Goal: Task Accomplishment & Management: Manage account settings

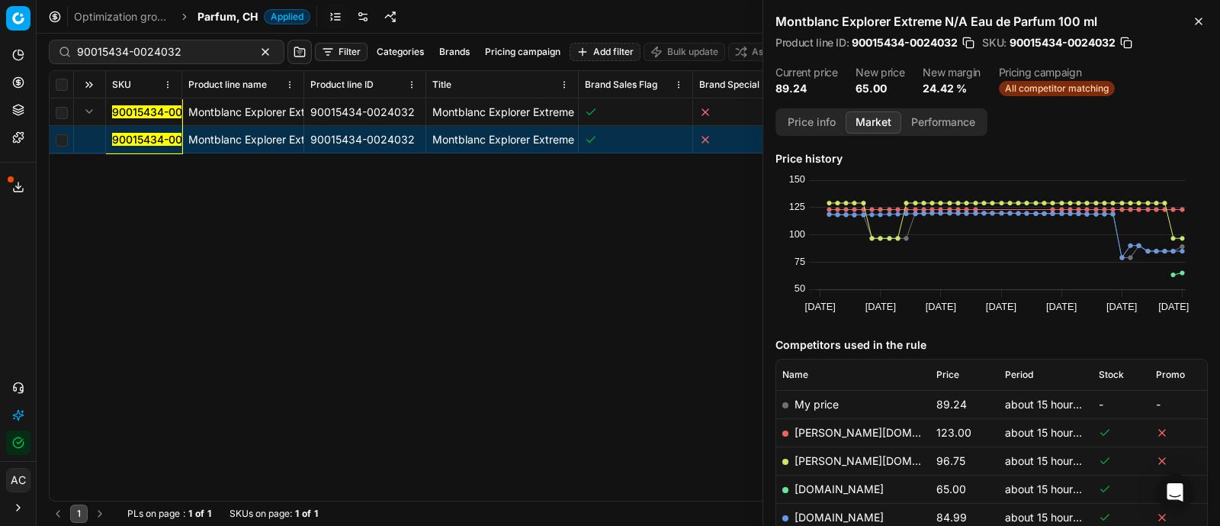
click at [195, 59] on div "90015434-0024032" at bounding box center [167, 52] width 236 height 24
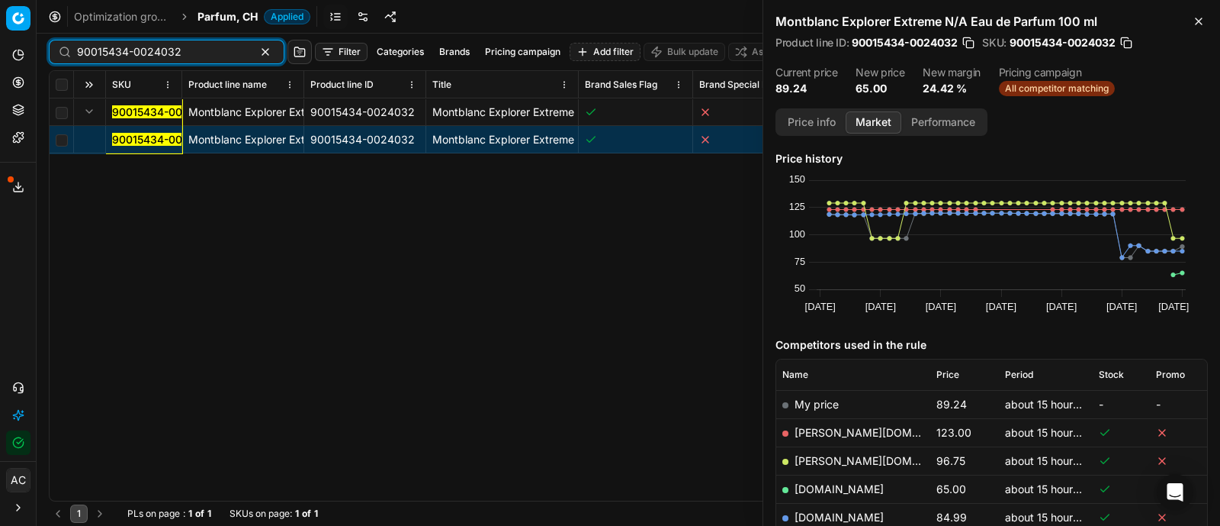
paste input "80011654-50"
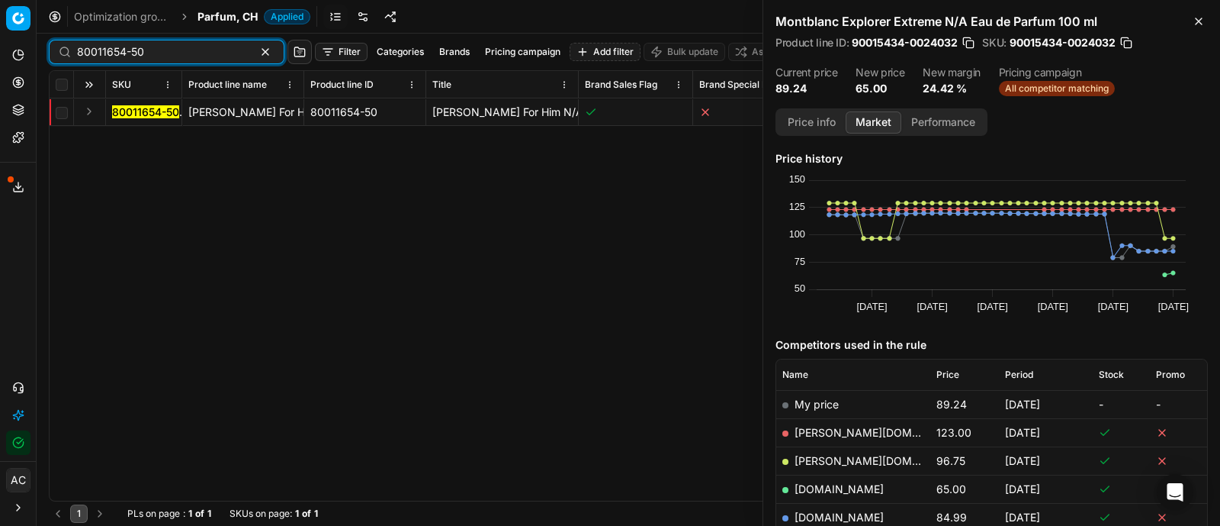
type input "80011654-50"
click at [96, 116] on button "Expand" at bounding box center [89, 111] width 18 height 18
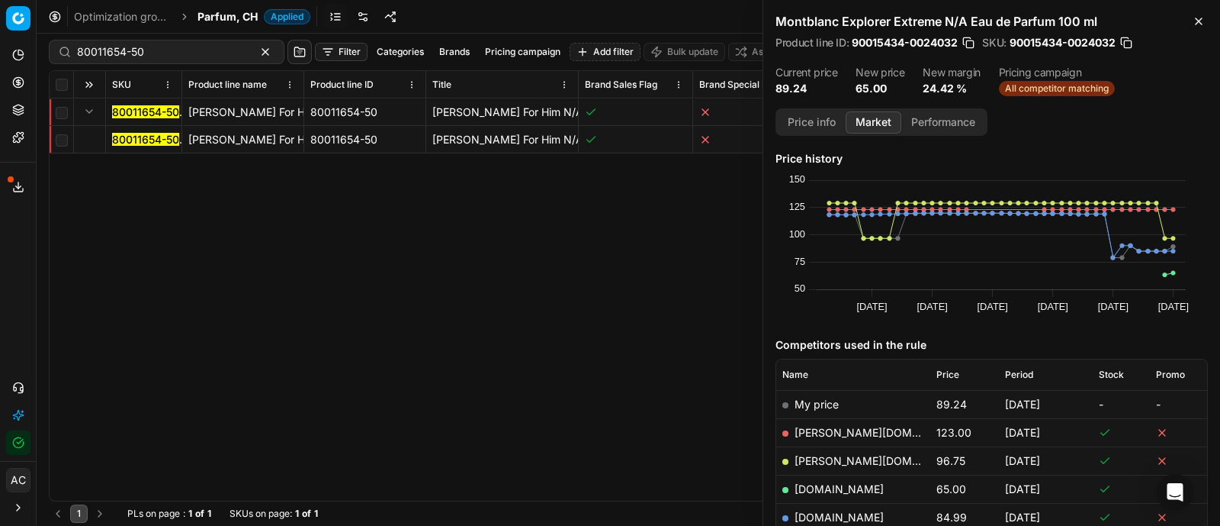
click at [145, 135] on mark "80011654-50" at bounding box center [145, 139] width 67 height 13
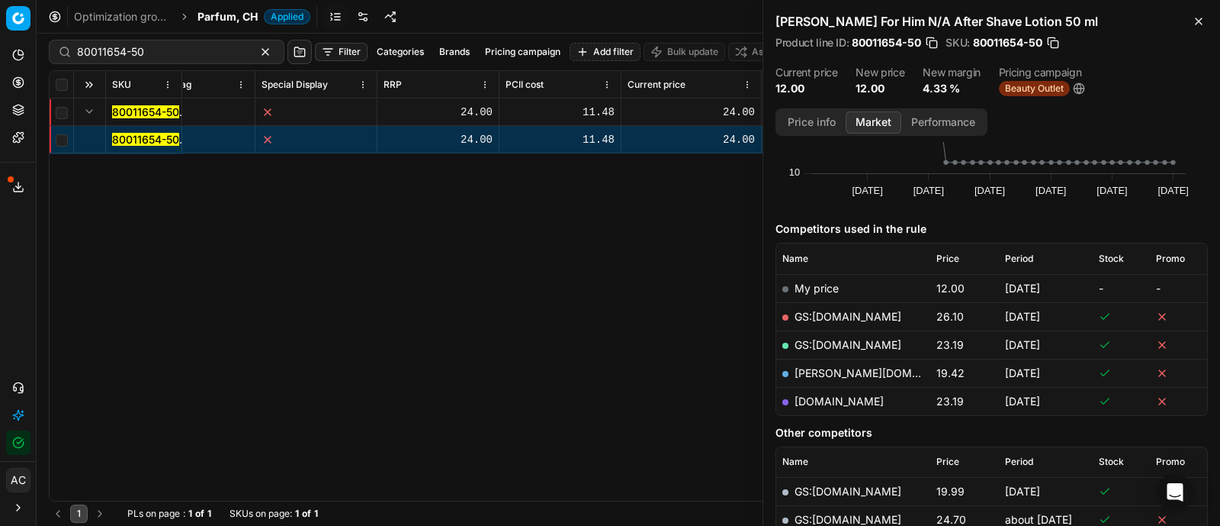
scroll to position [115, 0]
click at [208, 22] on span "Parfum, CH" at bounding box center [228, 16] width 60 height 15
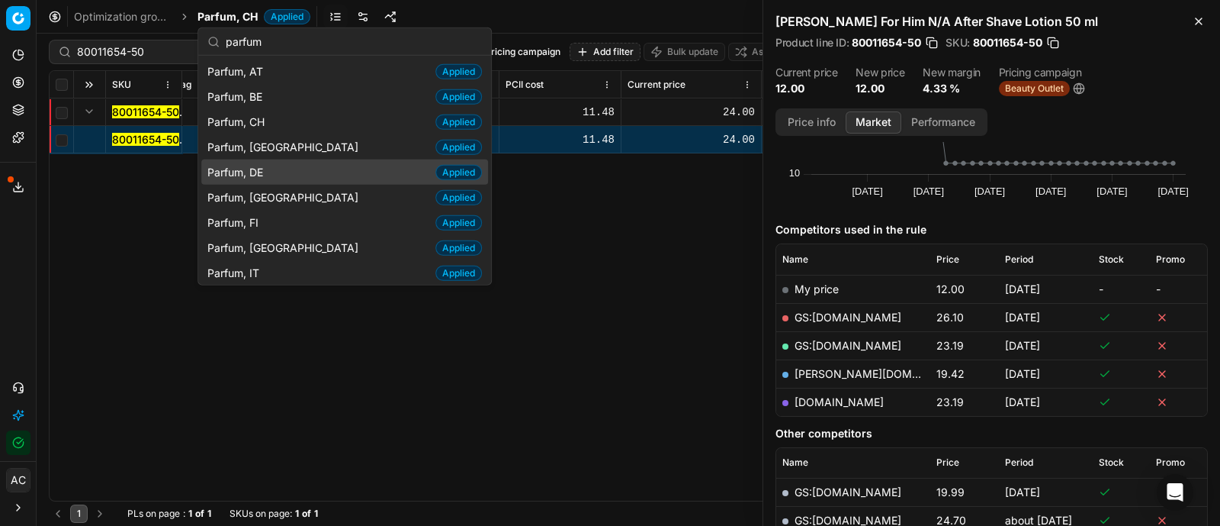
type input "parfum"
click at [274, 166] on div "Parfum, DE Applied" at bounding box center [344, 171] width 287 height 25
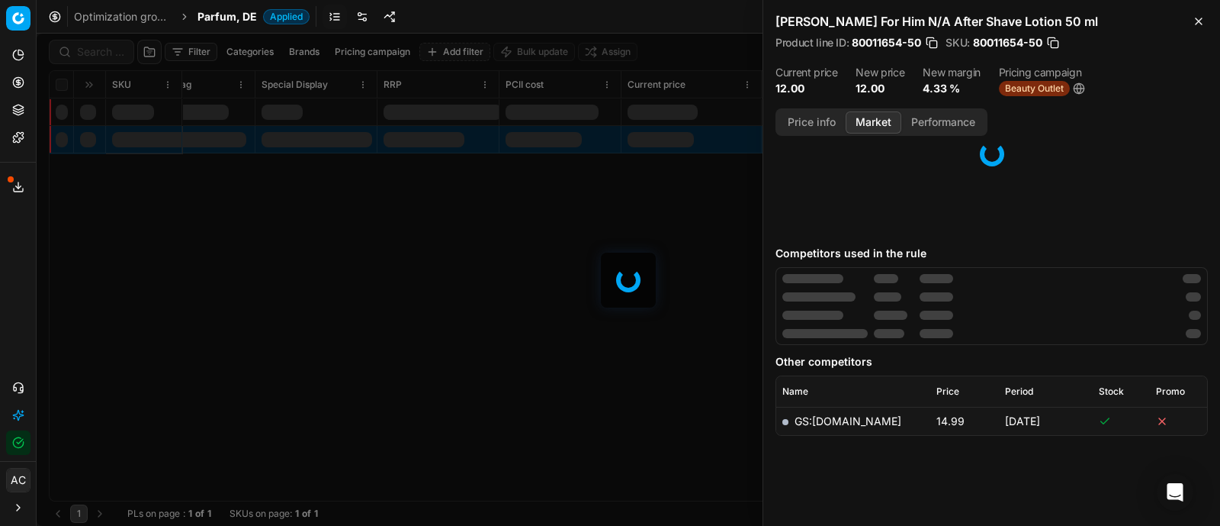
scroll to position [115, 0]
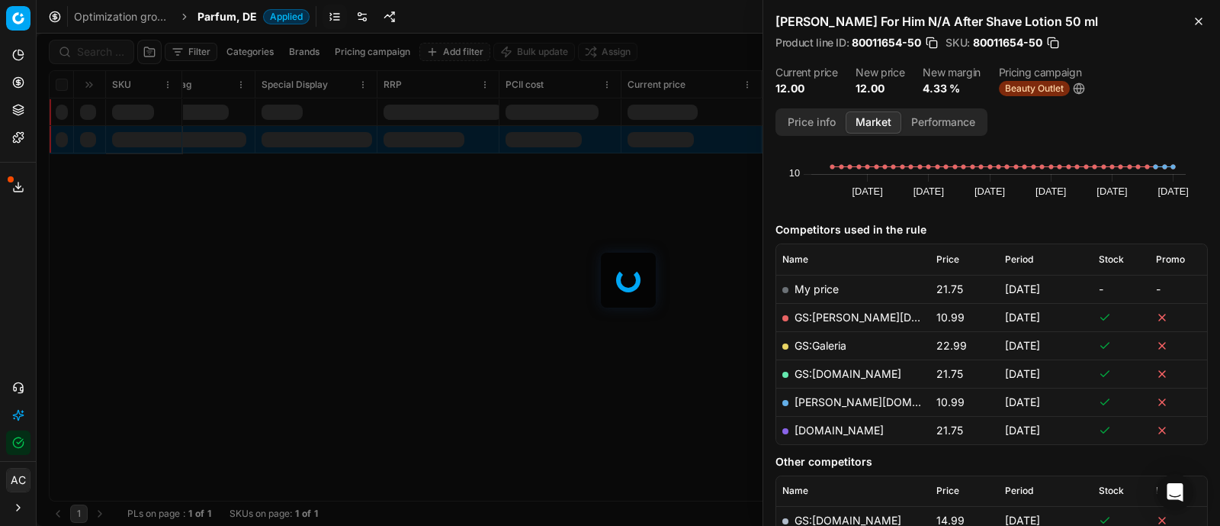
click at [93, 51] on div at bounding box center [629, 280] width 1184 height 492
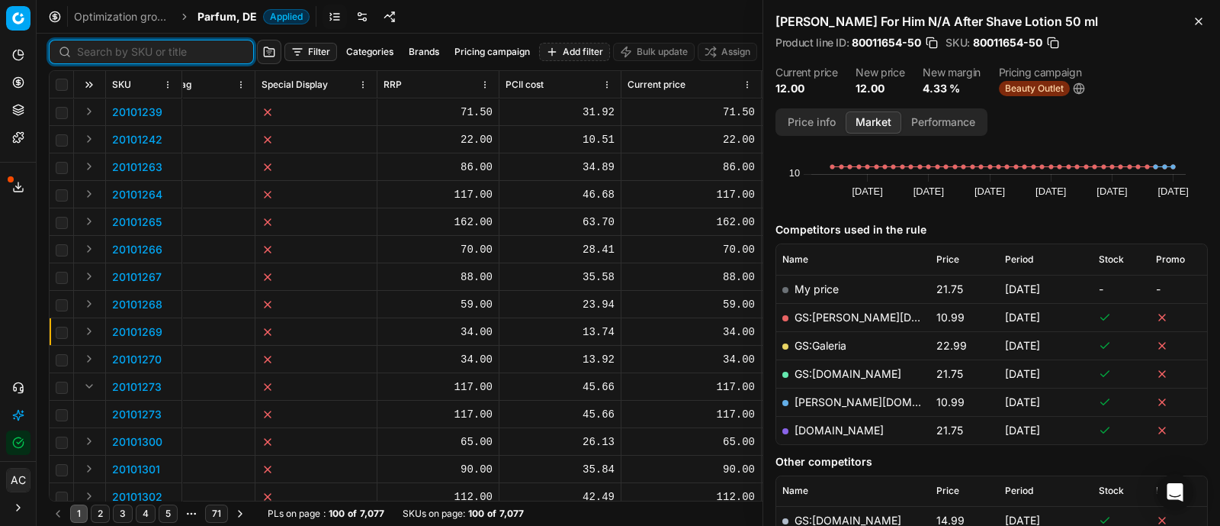
click at [93, 51] on input at bounding box center [160, 51] width 167 height 15
paste input "80011654-50"
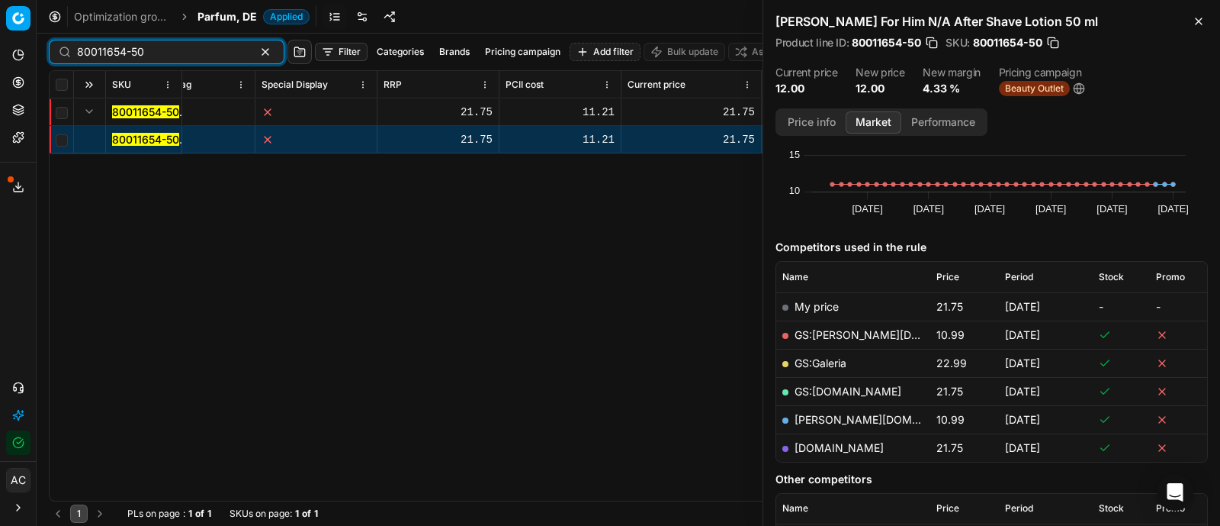
scroll to position [115, 0]
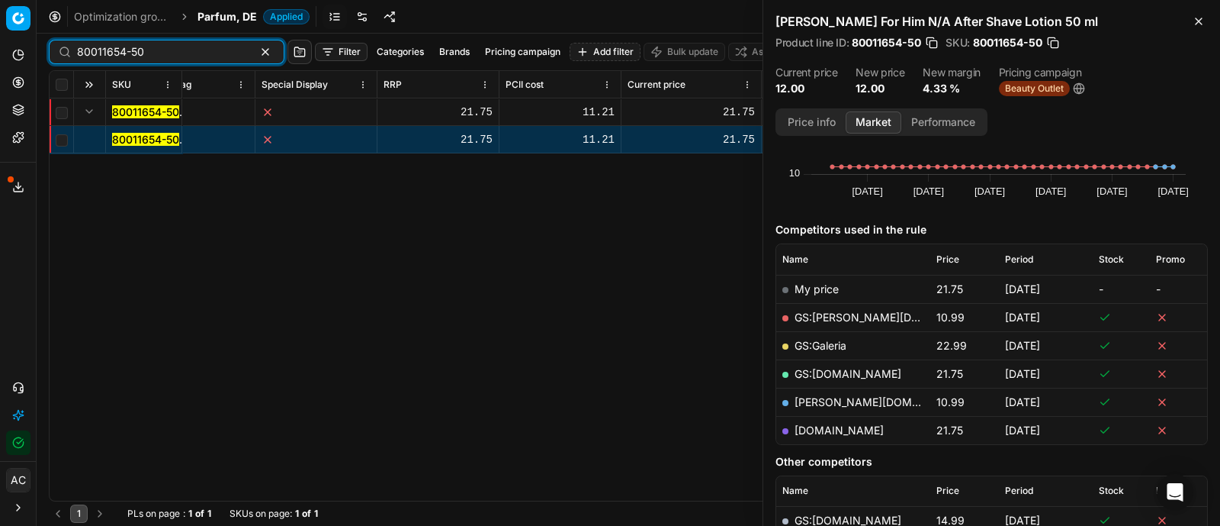
type input "80011654-50"
click at [130, 140] on mark "80011654-50" at bounding box center [145, 139] width 67 height 13
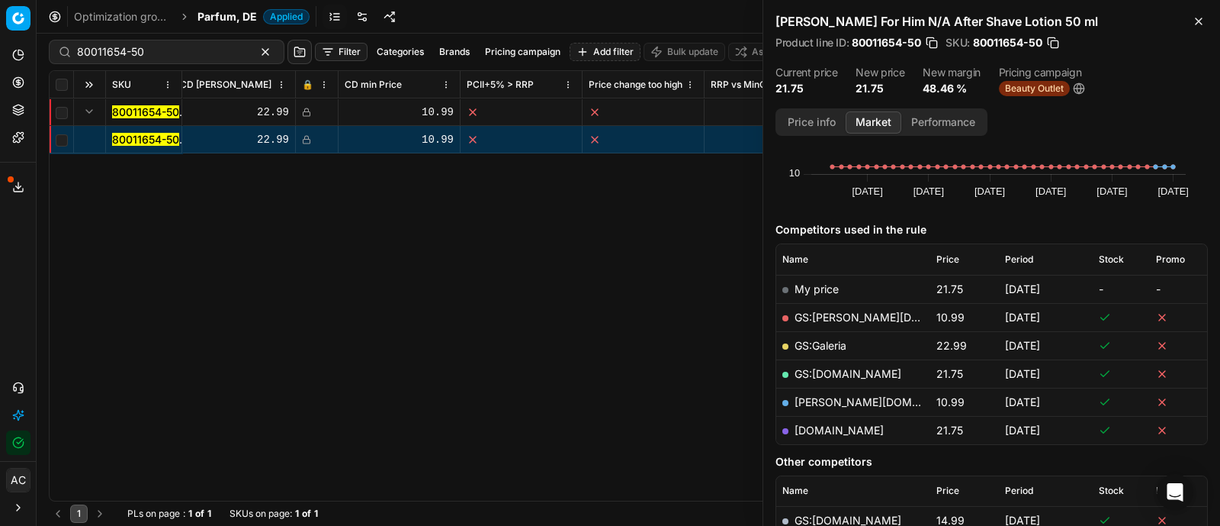
scroll to position [0, 1475]
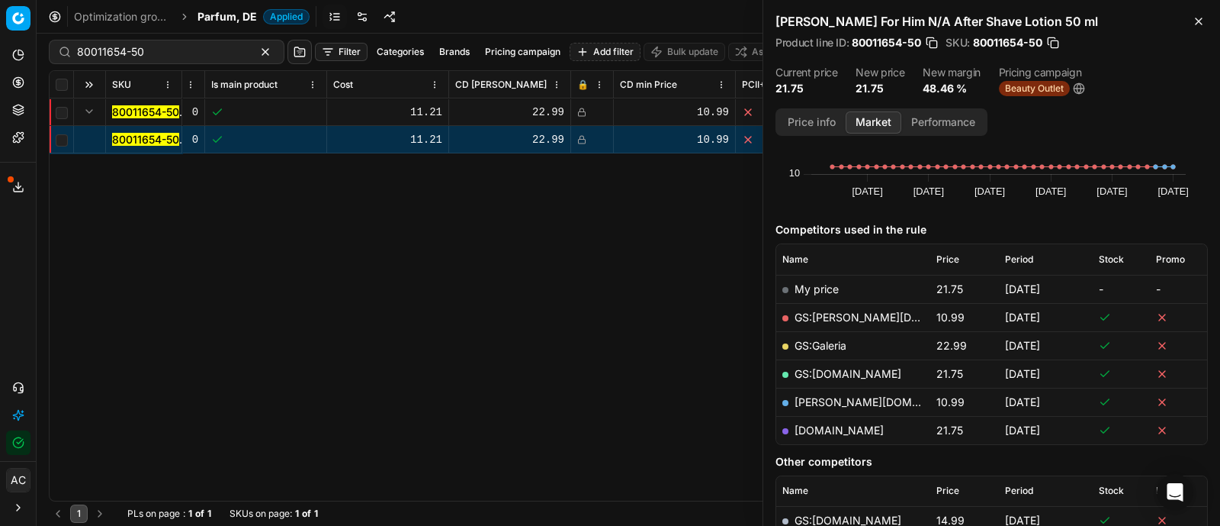
click at [579, 111] on rect at bounding box center [582, 113] width 7 height 5
click at [1203, 22] on icon "button" at bounding box center [1199, 21] width 12 height 12
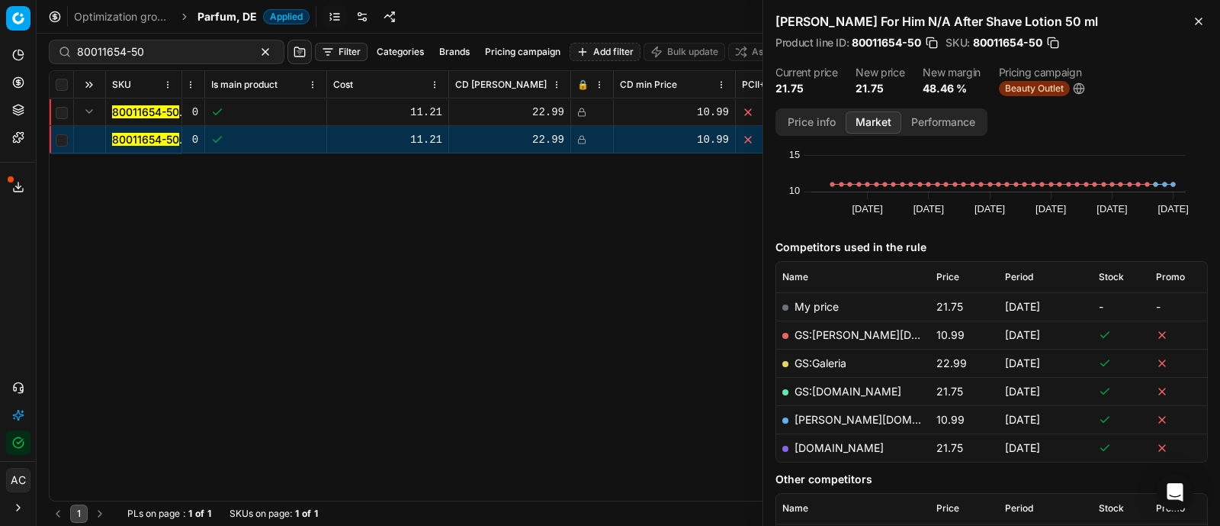
scroll to position [0, 0]
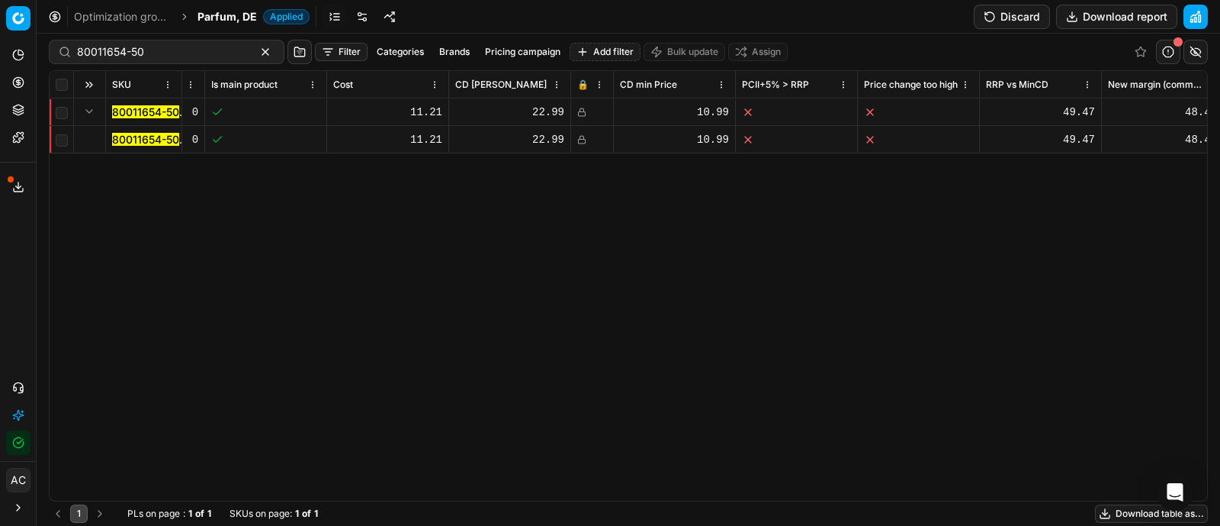
click at [1014, 15] on button "Discard" at bounding box center [1012, 17] width 76 height 24
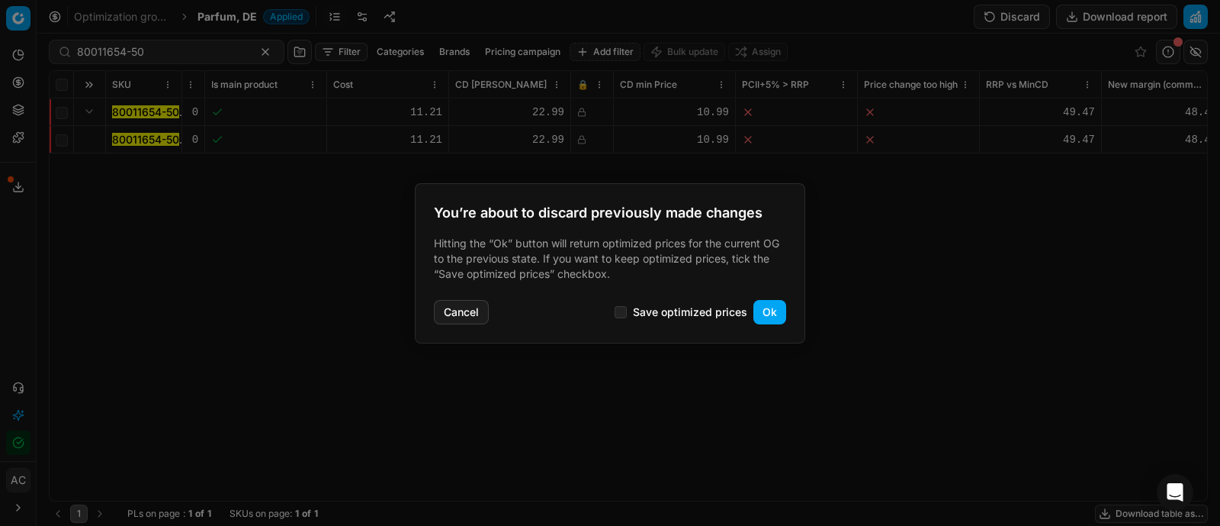
click at [775, 311] on button "Ok" at bounding box center [770, 312] width 33 height 24
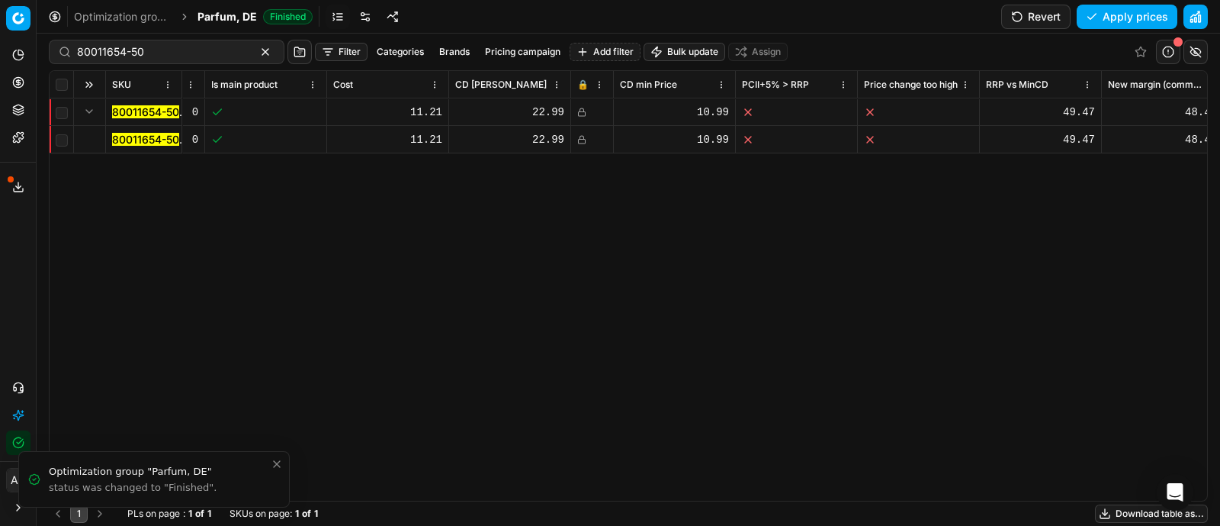
click at [580, 130] on td at bounding box center [592, 139] width 43 height 27
click at [580, 137] on icon at bounding box center [581, 139] width 9 height 9
click at [1106, 17] on button "Save and apply" at bounding box center [1120, 17] width 114 height 24
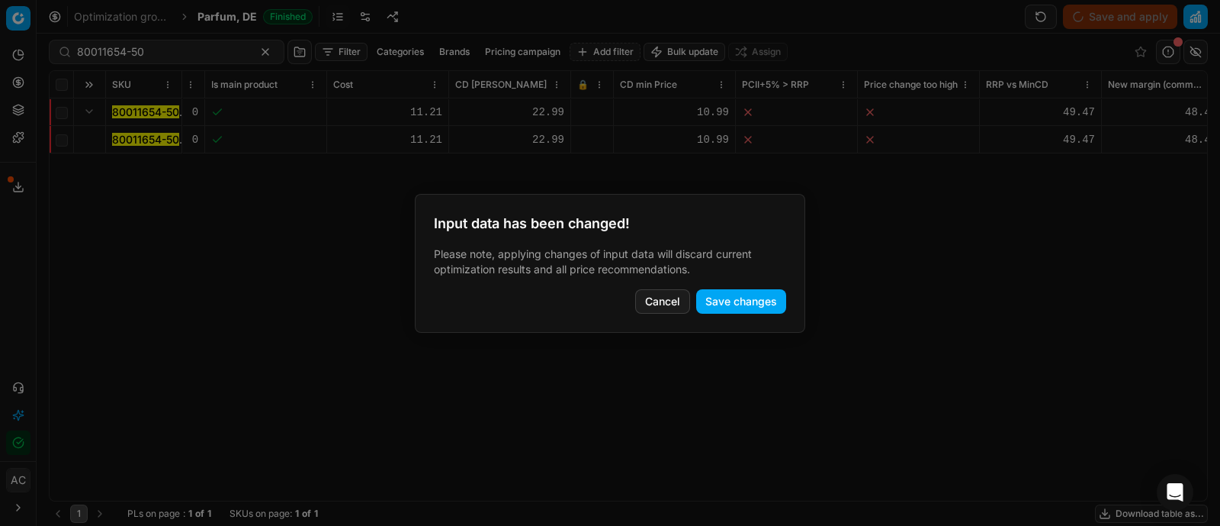
click at [722, 299] on button "Save changes" at bounding box center [741, 301] width 90 height 24
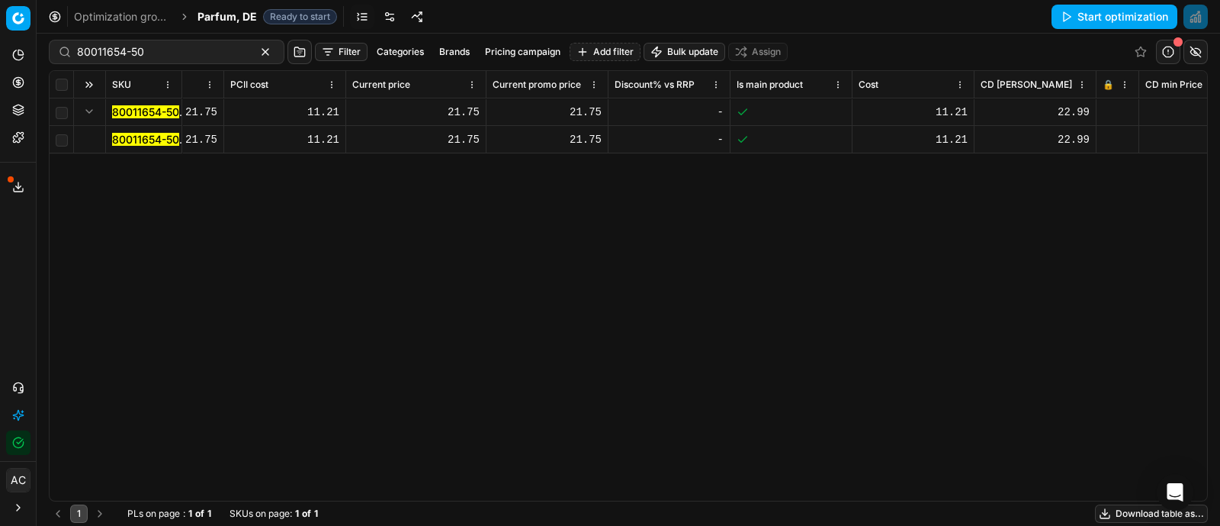
scroll to position [0, 950]
click at [151, 139] on mark "80011654-50" at bounding box center [145, 139] width 67 height 13
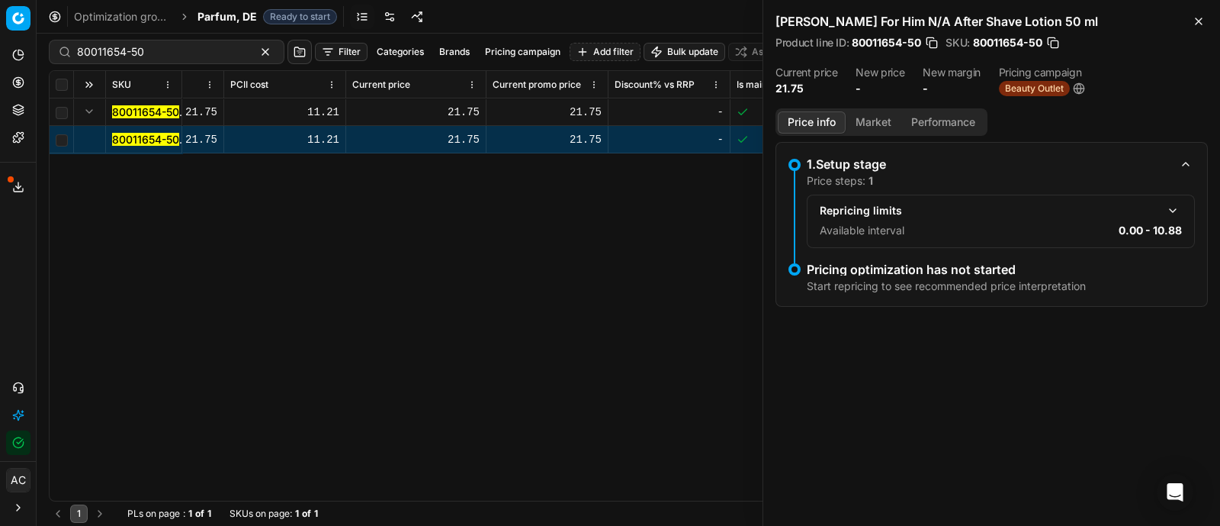
click at [866, 113] on button "Market" at bounding box center [874, 122] width 56 height 22
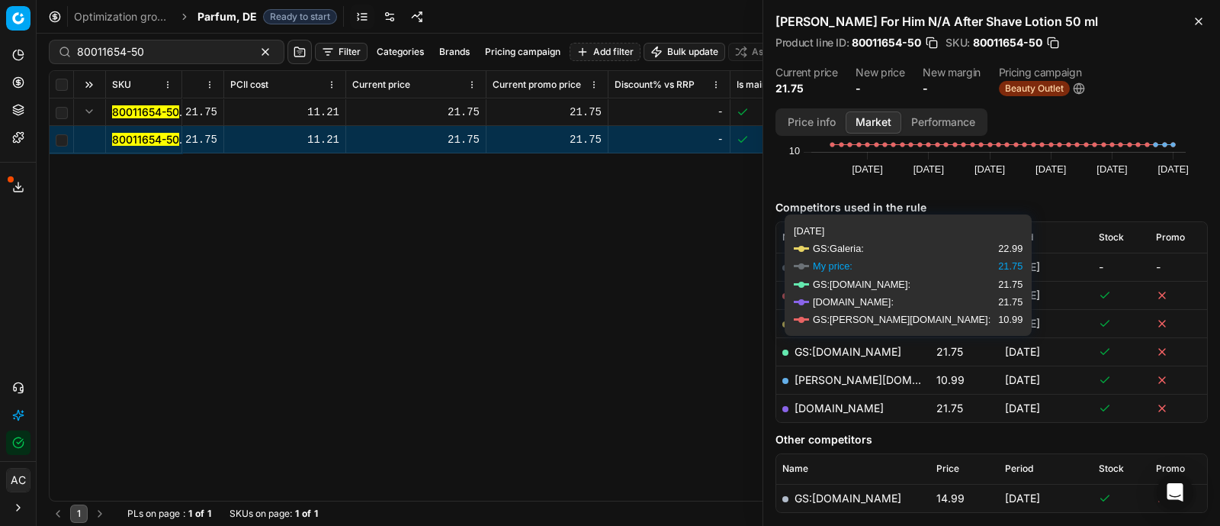
scroll to position [137, 0]
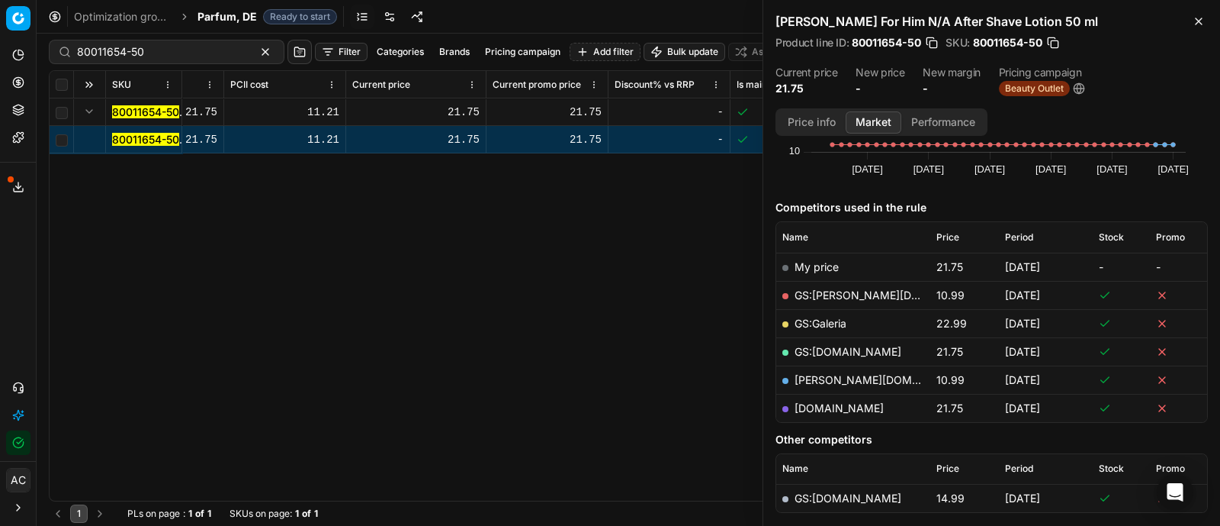
click at [231, 16] on span "Parfum, DE" at bounding box center [227, 16] width 59 height 15
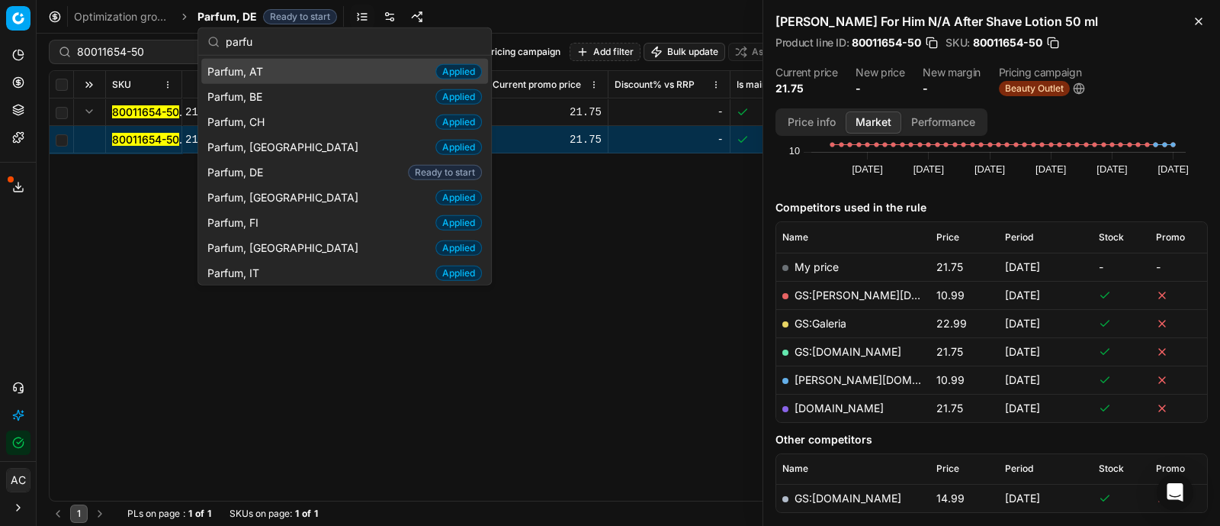
type input "parfu"
click at [285, 71] on div "Parfum, AT Applied" at bounding box center [344, 71] width 287 height 25
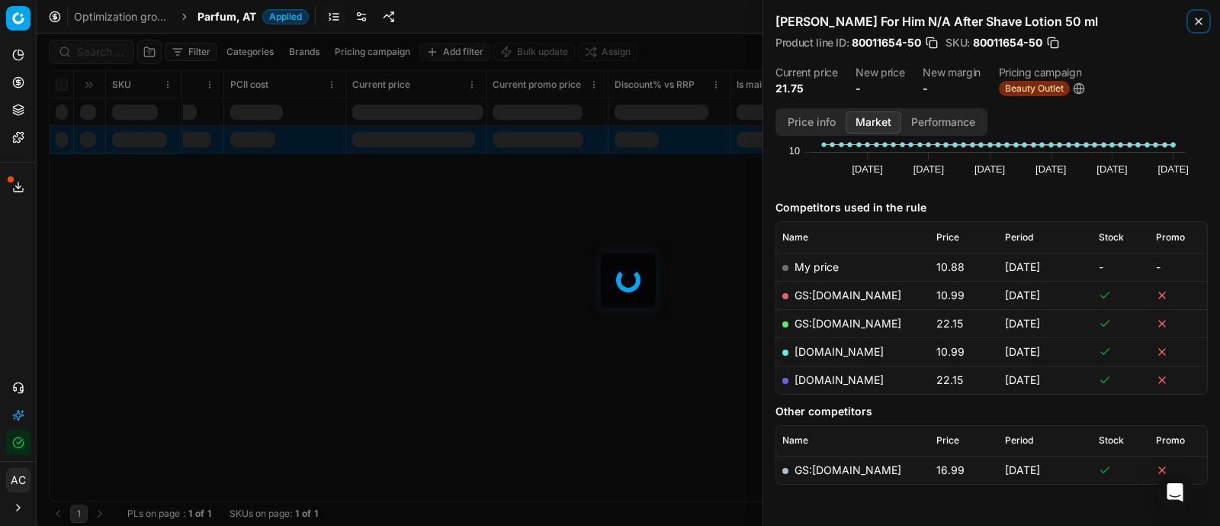
click at [1195, 21] on icon "button" at bounding box center [1199, 21] width 12 height 12
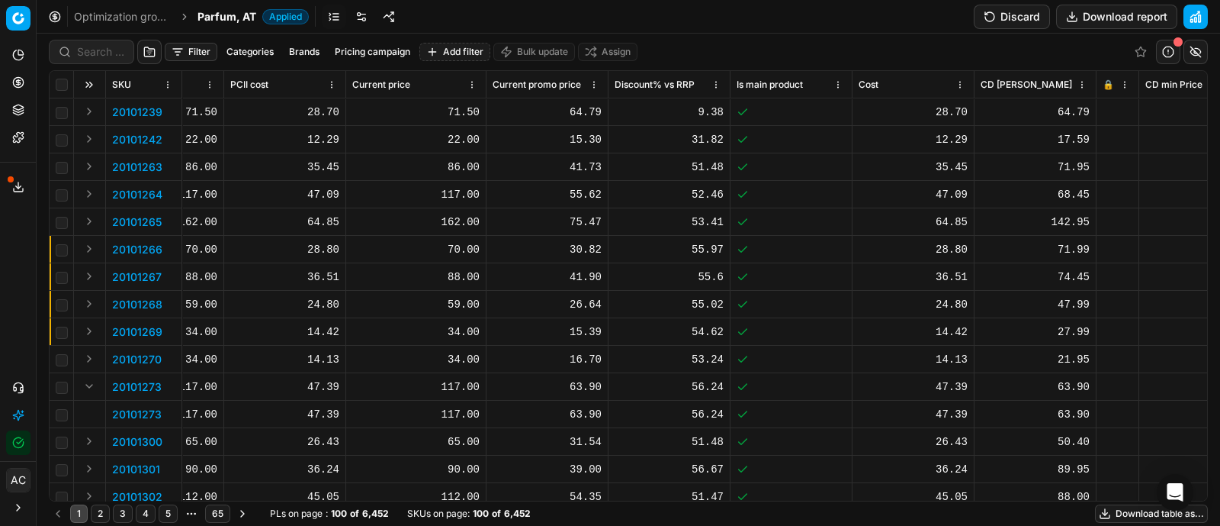
click at [1011, 22] on button "Discard" at bounding box center [1012, 17] width 76 height 24
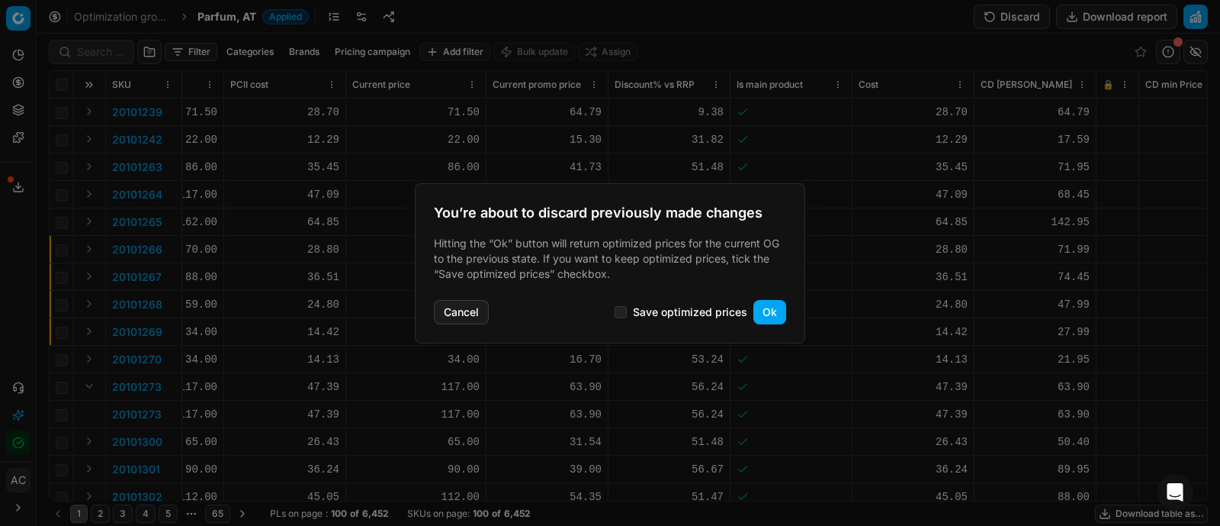
click at [775, 302] on button "Ok" at bounding box center [770, 312] width 33 height 24
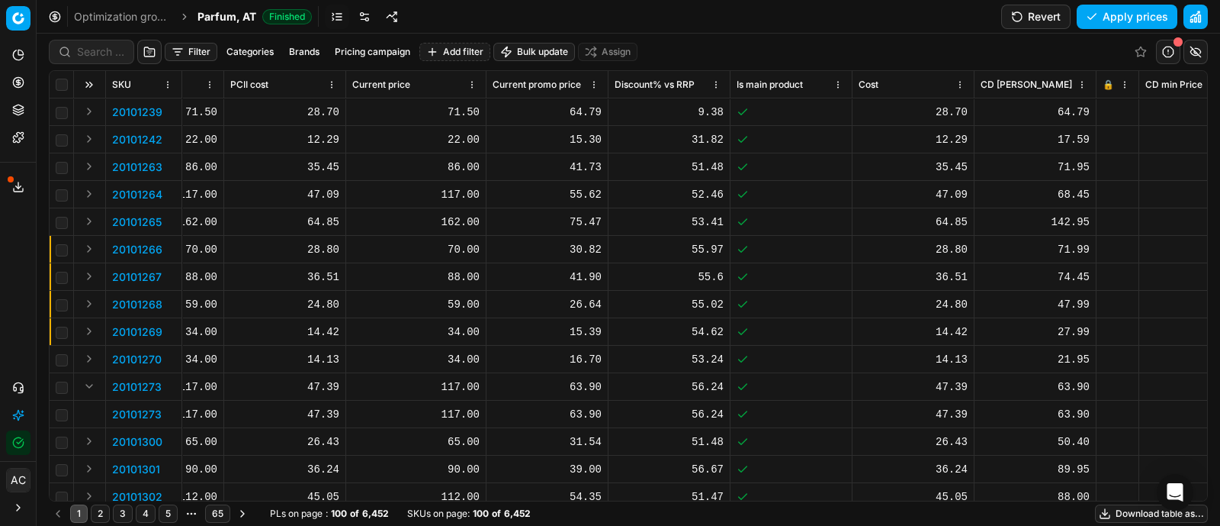
click at [952, 30] on div "Optimization groups Parfum, AT Finished Revert Apply prices" at bounding box center [629, 17] width 1184 height 34
click at [360, 17] on link at bounding box center [364, 17] width 24 height 24
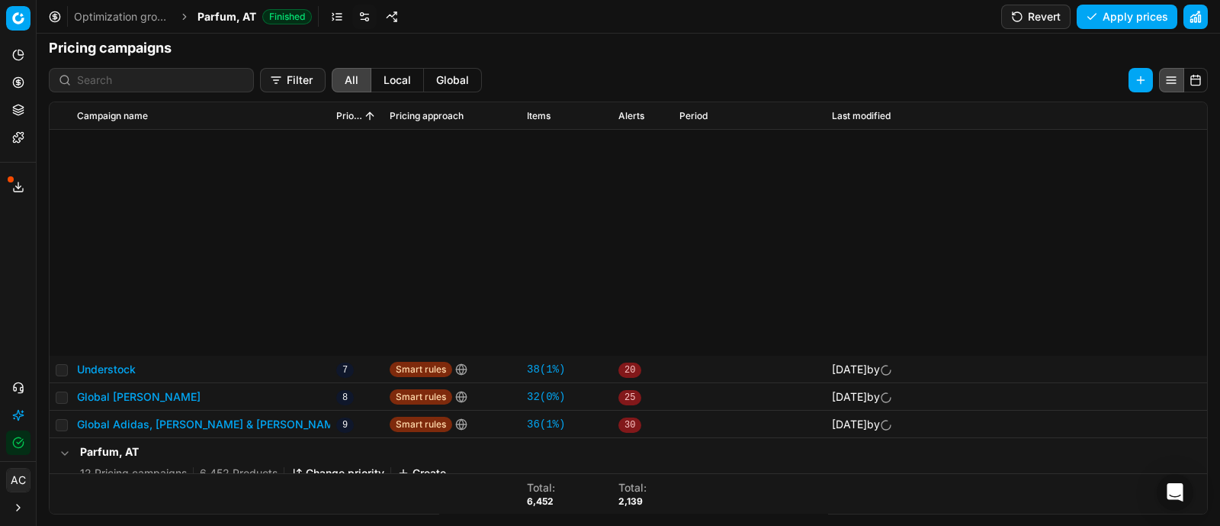
scroll to position [342, 0]
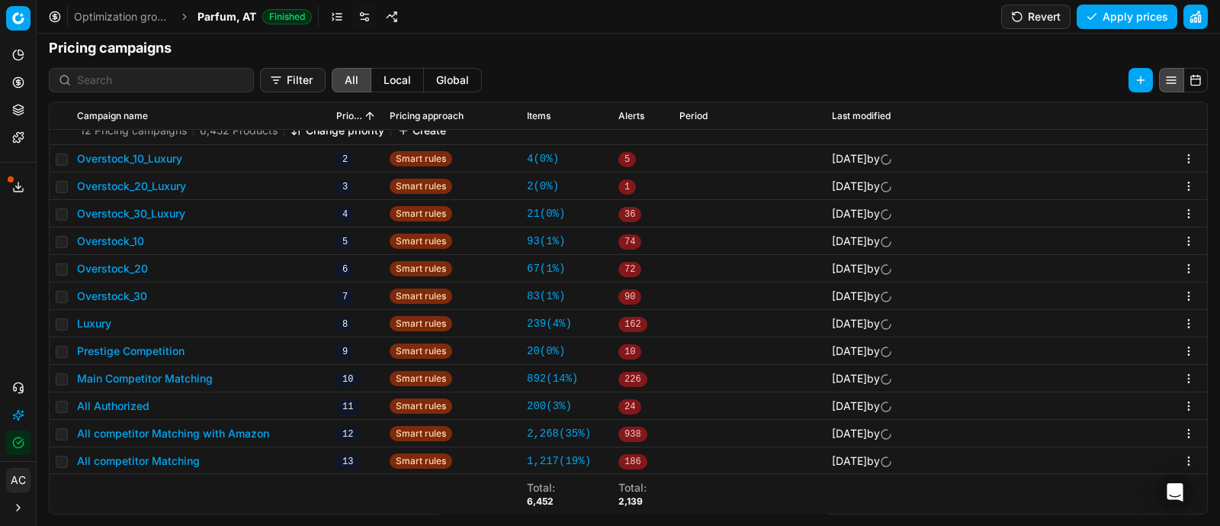
click at [184, 458] on button "All competitor Matching" at bounding box center [138, 460] width 123 height 15
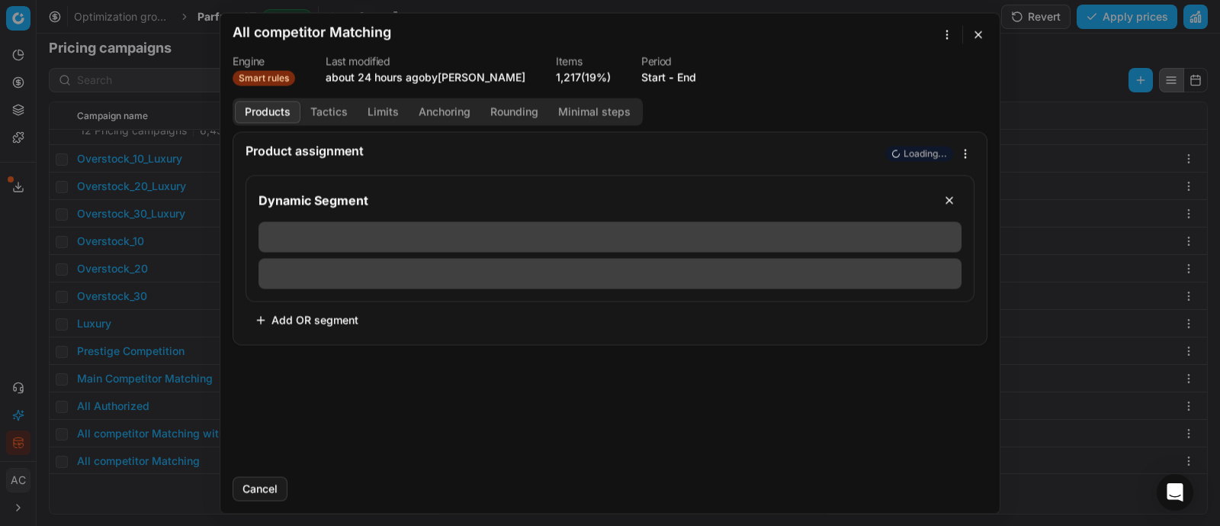
click at [333, 106] on button "Tactics" at bounding box center [329, 112] width 57 height 22
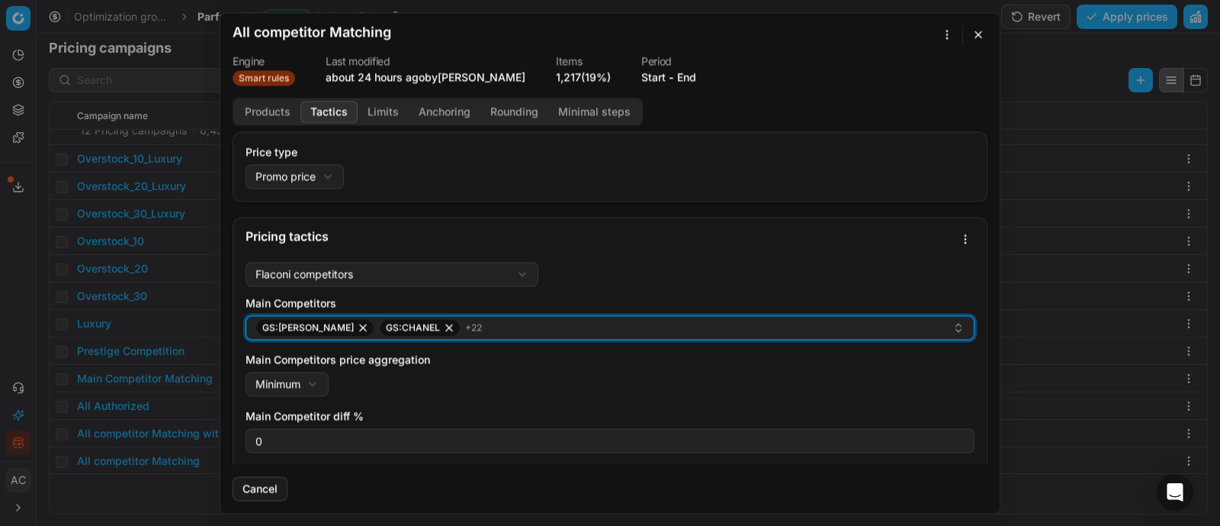
click at [506, 328] on div "GS:[PERSON_NAME]:CHANEL + 22" at bounding box center [604, 327] width 697 height 18
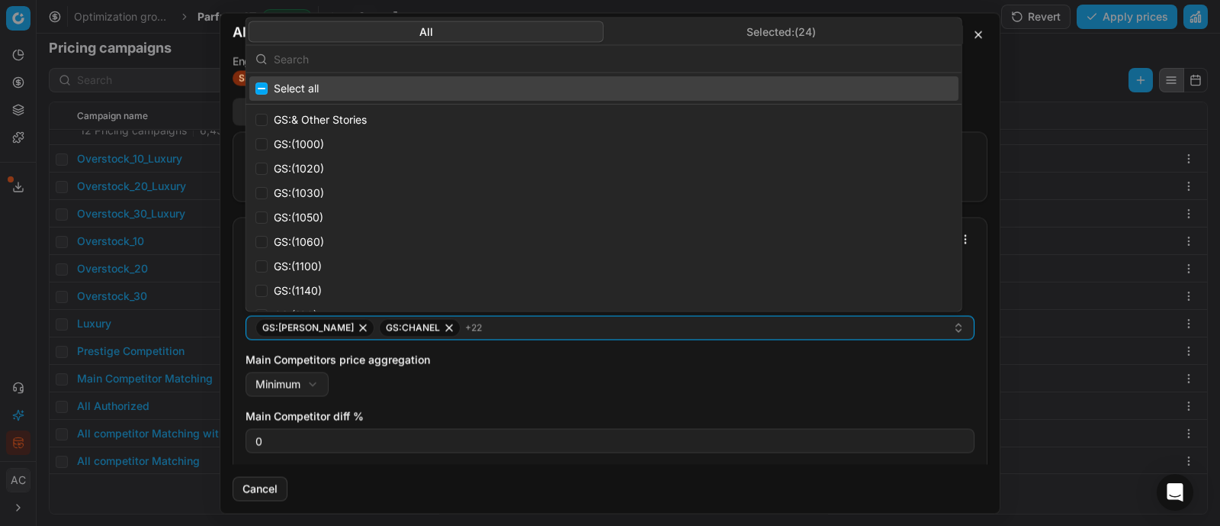
click at [389, 60] on input "text" at bounding box center [613, 58] width 679 height 31
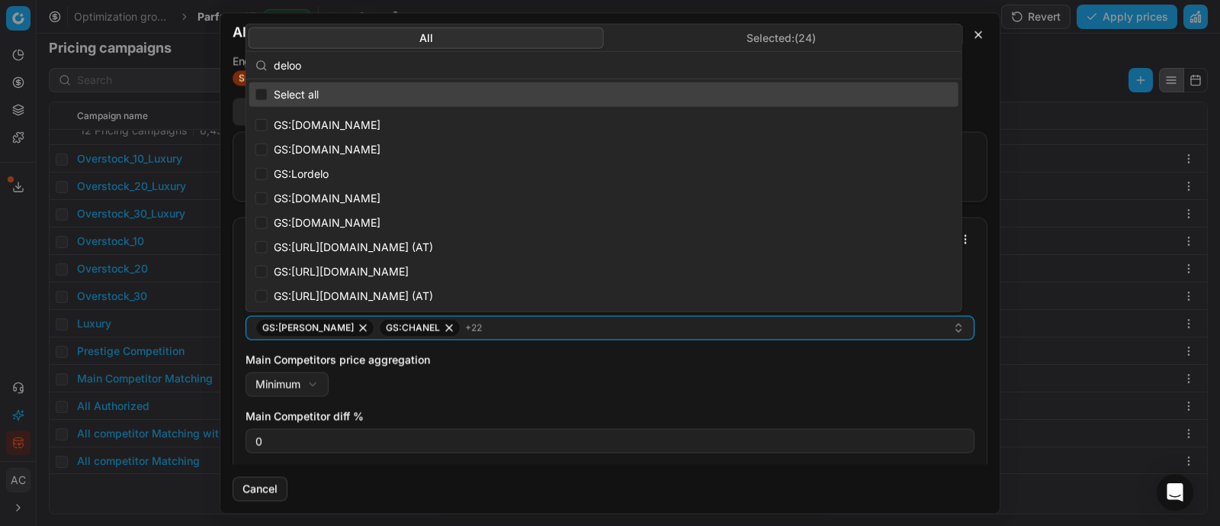
type input "deloox"
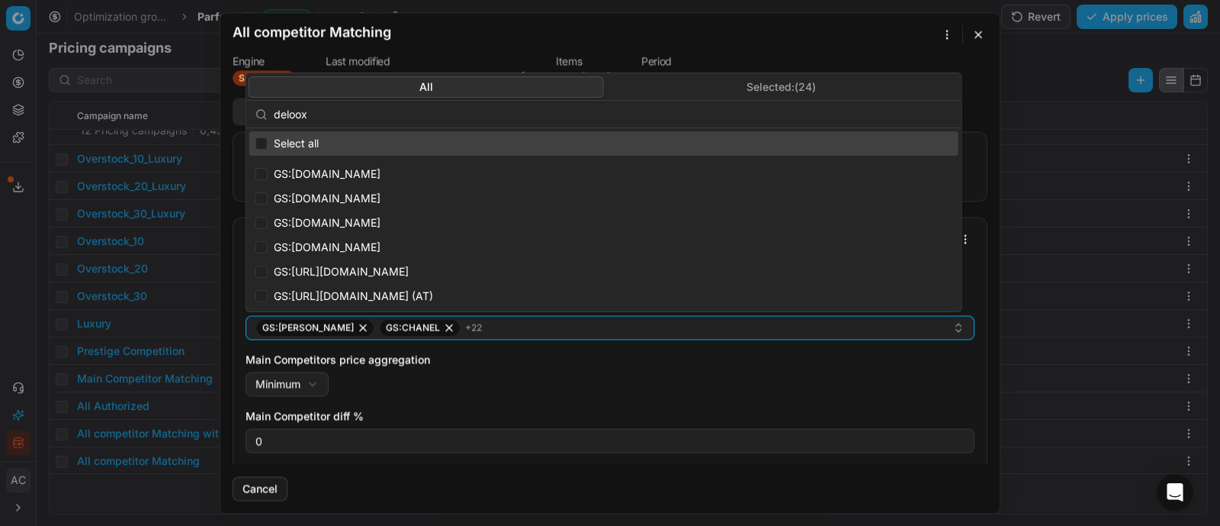
click at [973, 40] on button "button" at bounding box center [978, 34] width 18 height 18
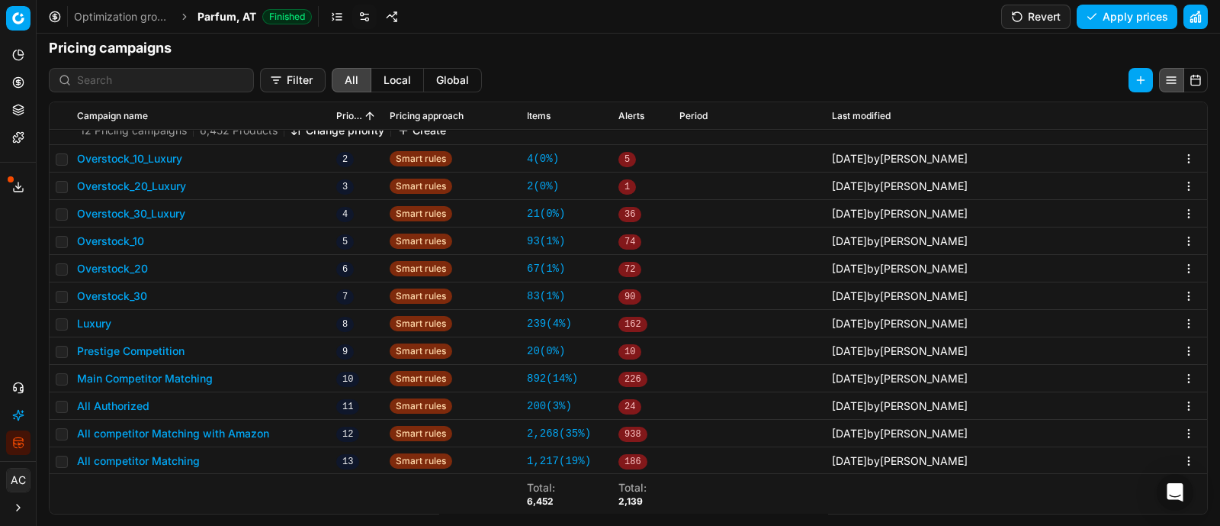
click at [195, 432] on button "All competitor Matching with Amazon" at bounding box center [173, 433] width 192 height 15
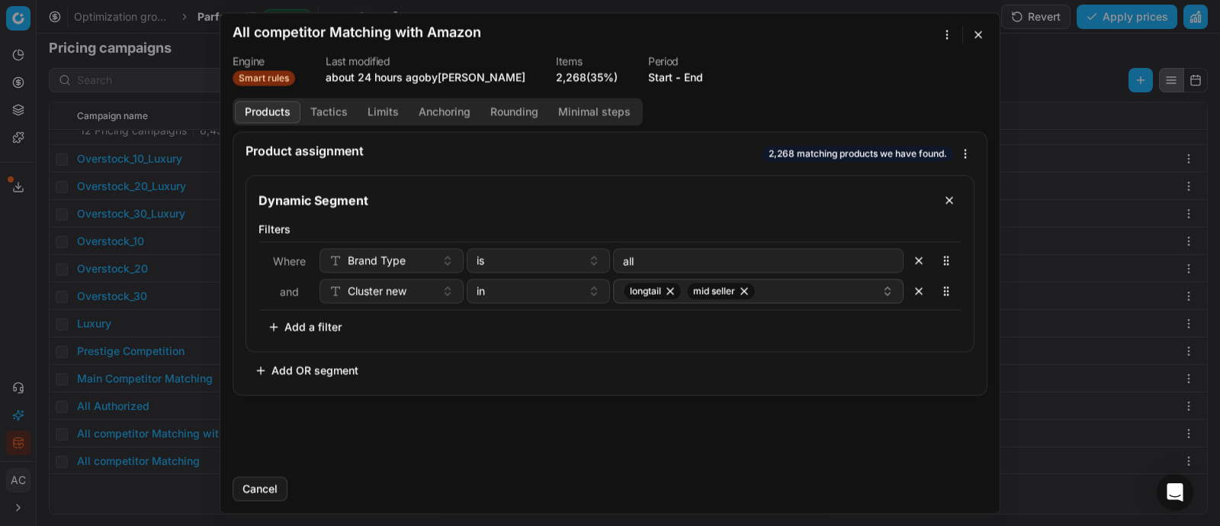
click at [339, 104] on button "Tactics" at bounding box center [329, 112] width 57 height 22
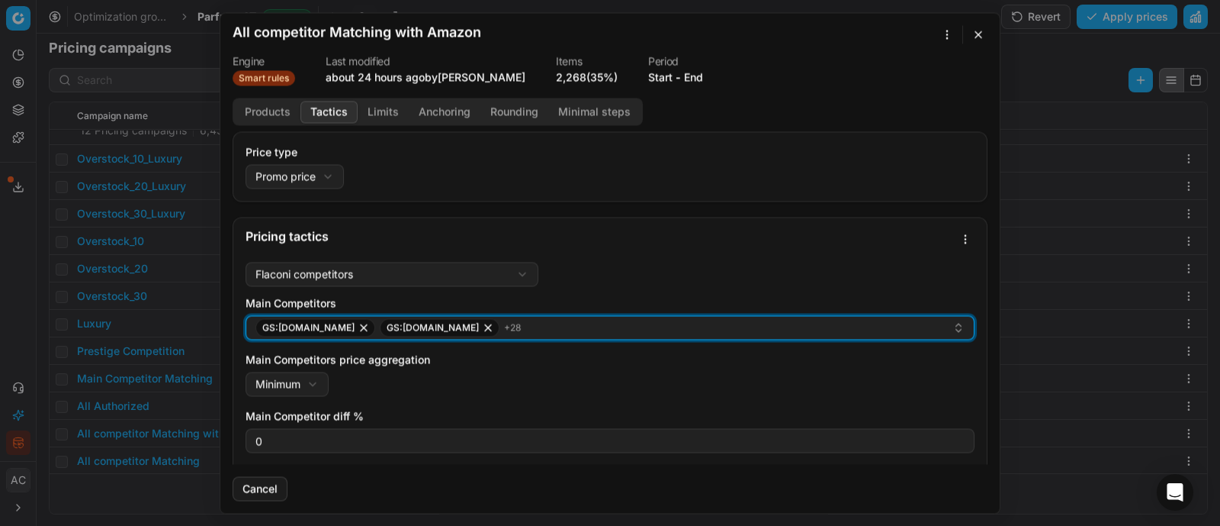
click at [517, 337] on button "GS:[DOMAIN_NAME] GS:[DOMAIN_NAME] + 28" at bounding box center [610, 327] width 729 height 24
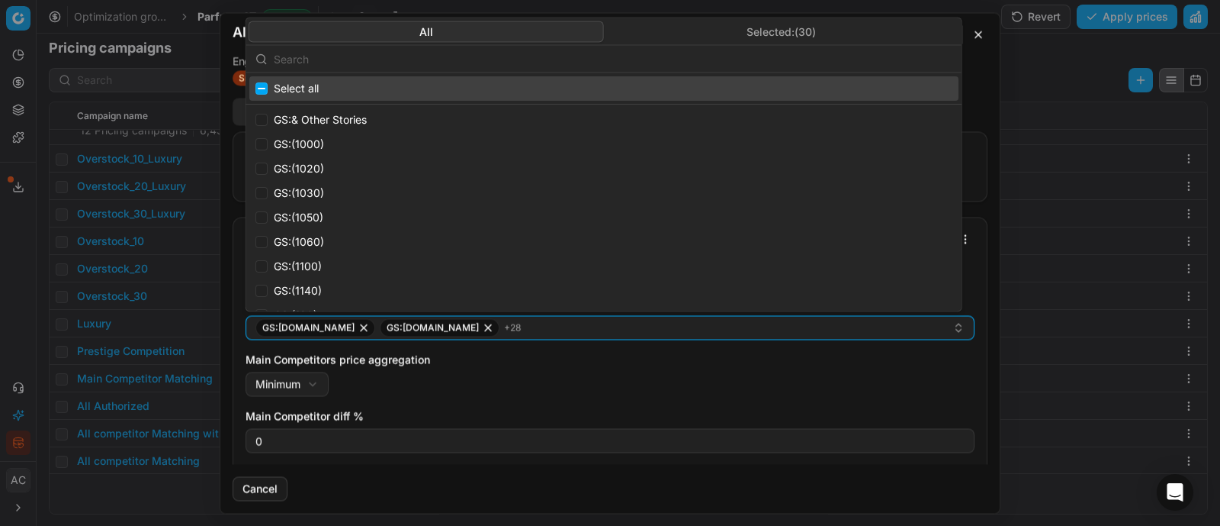
click at [476, 55] on input "text" at bounding box center [613, 58] width 679 height 31
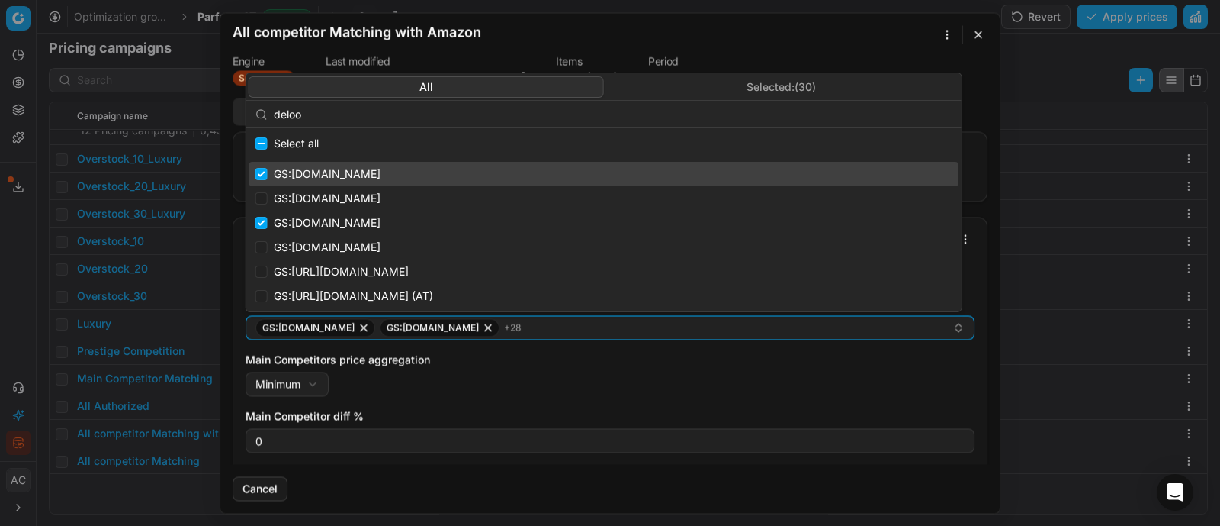
type input "deloo"
click at [260, 174] on input "Suggestions" at bounding box center [262, 174] width 12 height 12
checkbox input "false"
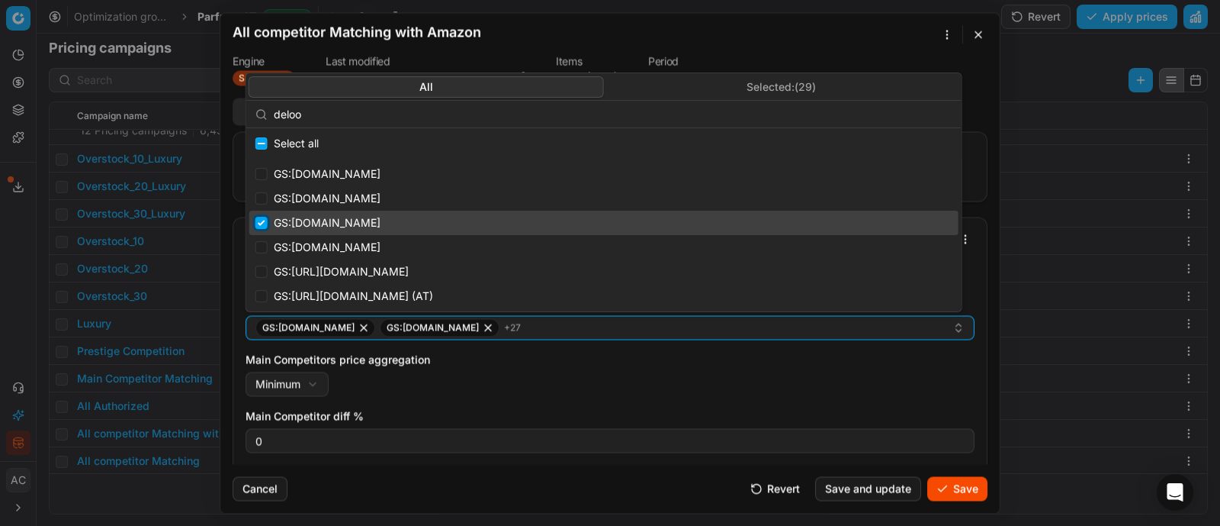
click at [262, 225] on input "Suggestions" at bounding box center [262, 223] width 12 height 12
checkbox input "false"
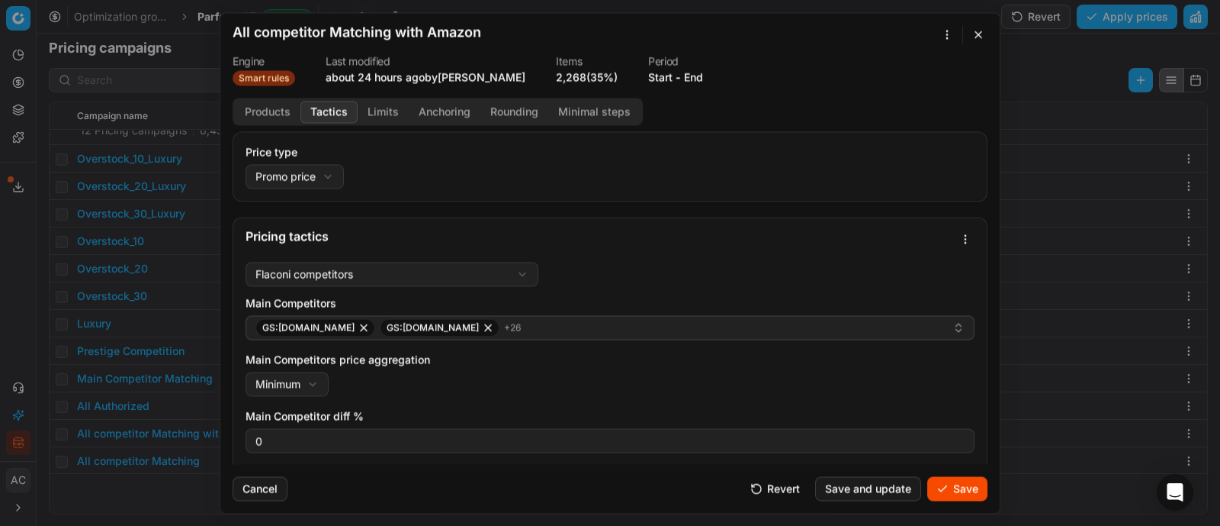
click at [969, 482] on button "Save" at bounding box center [958, 488] width 60 height 24
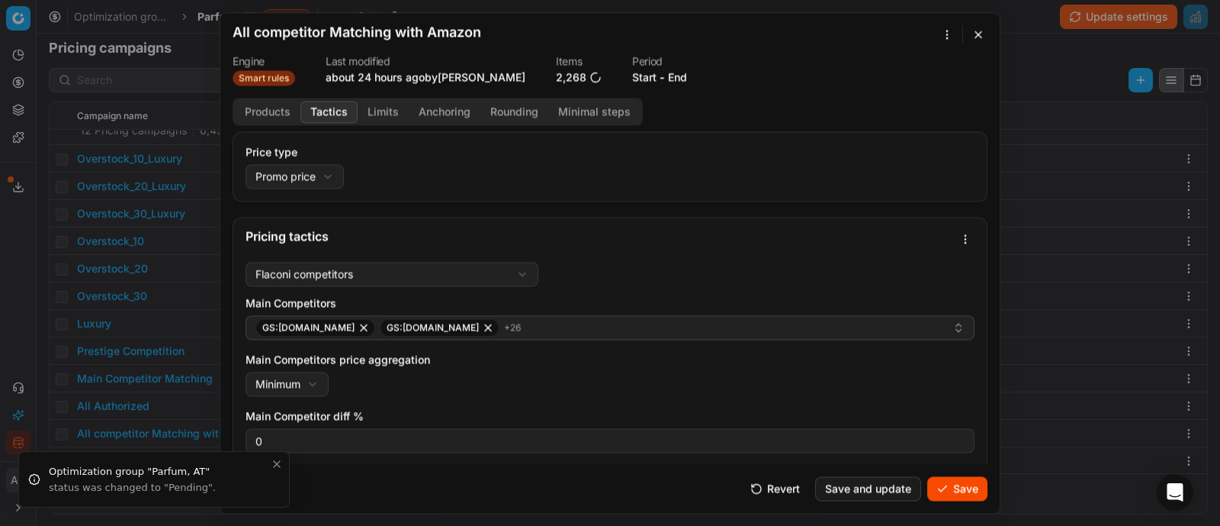
click at [967, 490] on button "Save" at bounding box center [958, 488] width 60 height 24
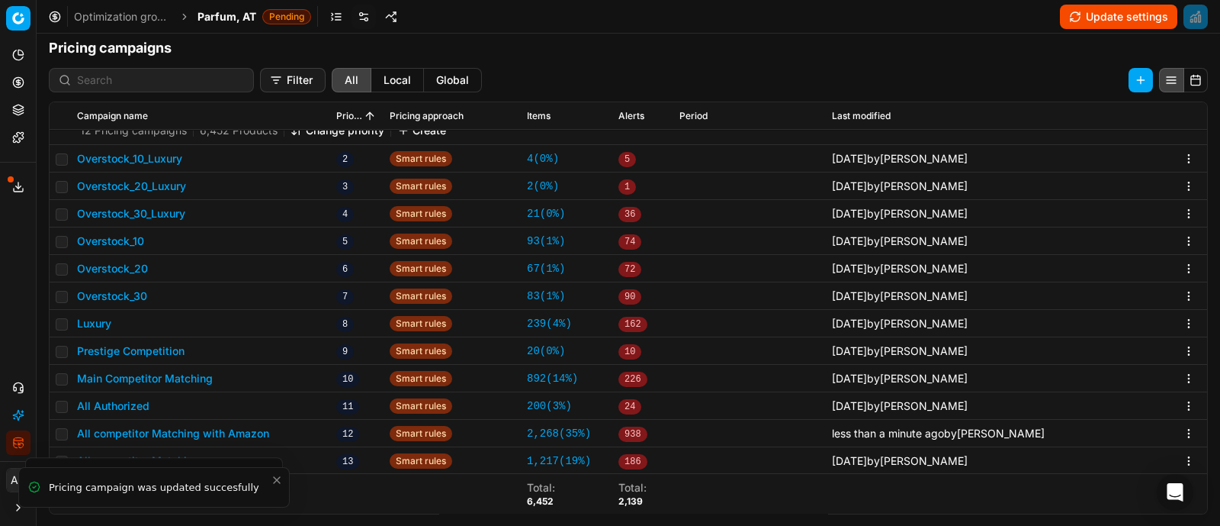
click at [236, 11] on span "Parfum, AT" at bounding box center [227, 16] width 59 height 15
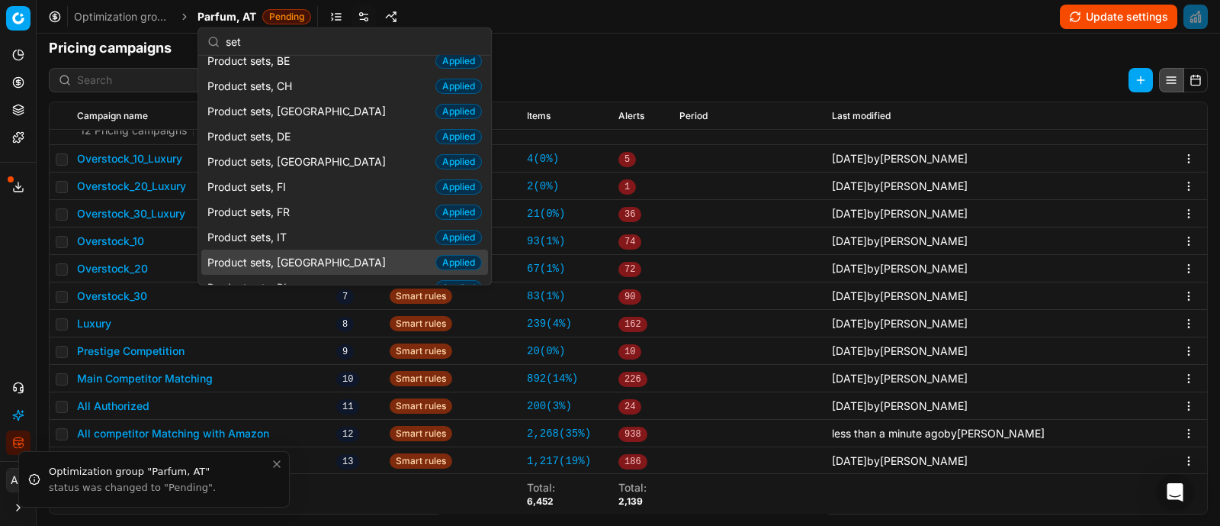
scroll to position [0, 0]
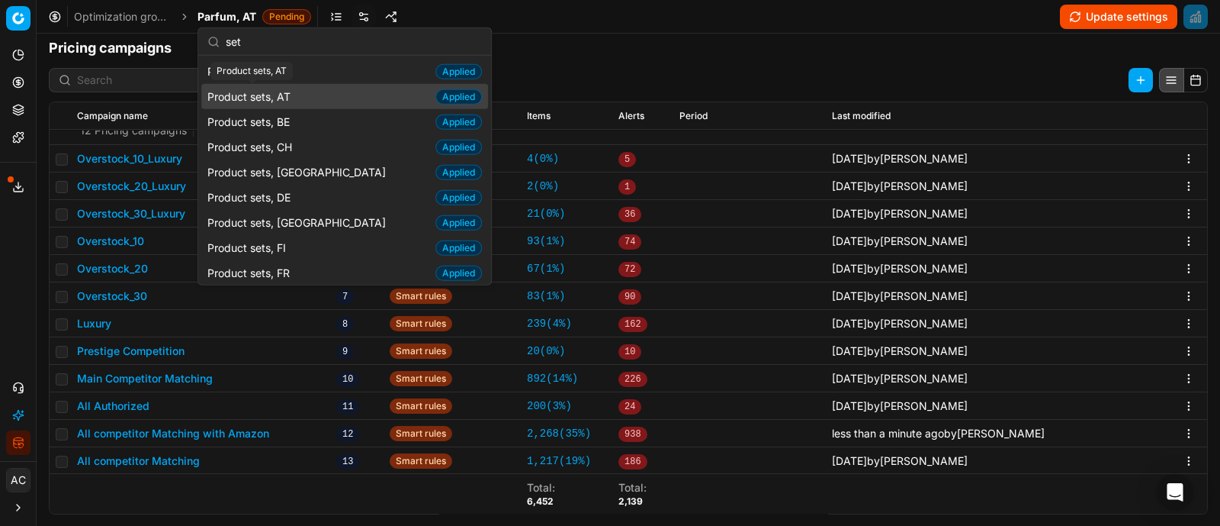
type input "set"
click at [286, 92] on span "Product sets, AT" at bounding box center [251, 95] width 89 height 15
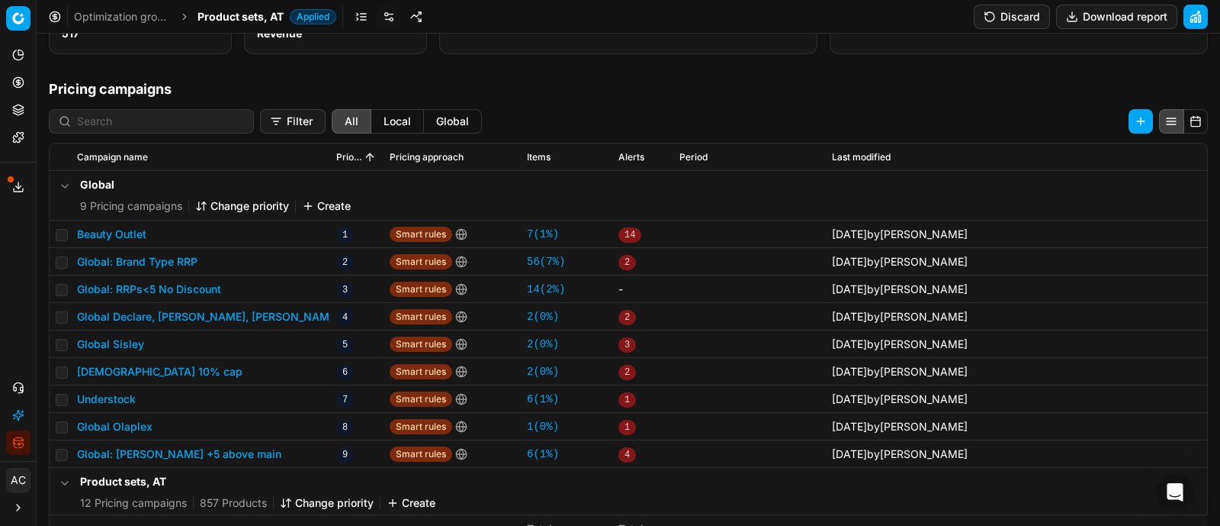
click at [1024, 16] on button "Discard" at bounding box center [1012, 17] width 76 height 24
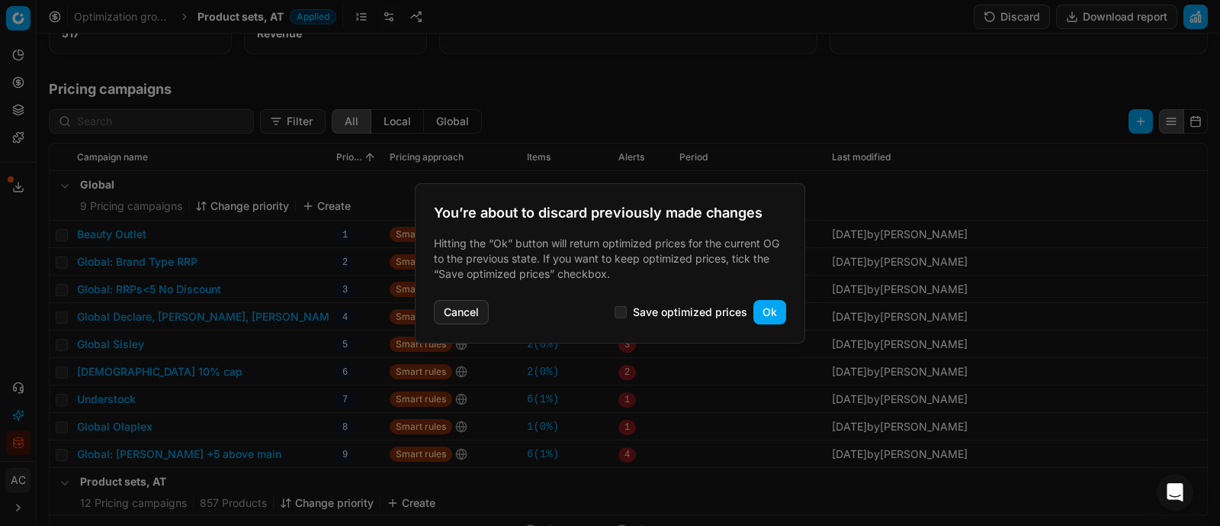
click at [767, 317] on button "Ok" at bounding box center [770, 312] width 33 height 24
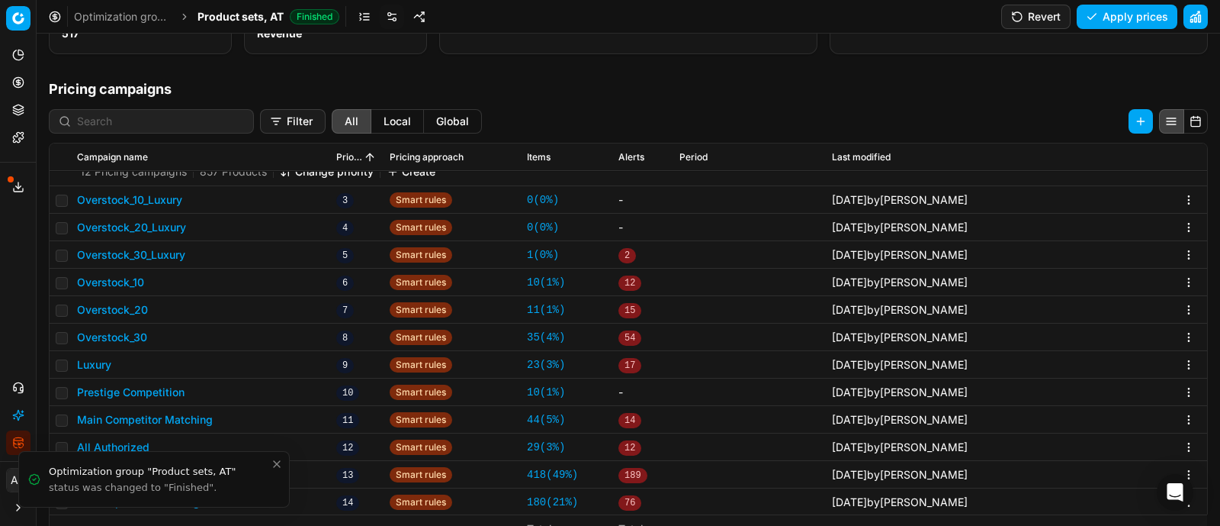
scroll to position [234, 0]
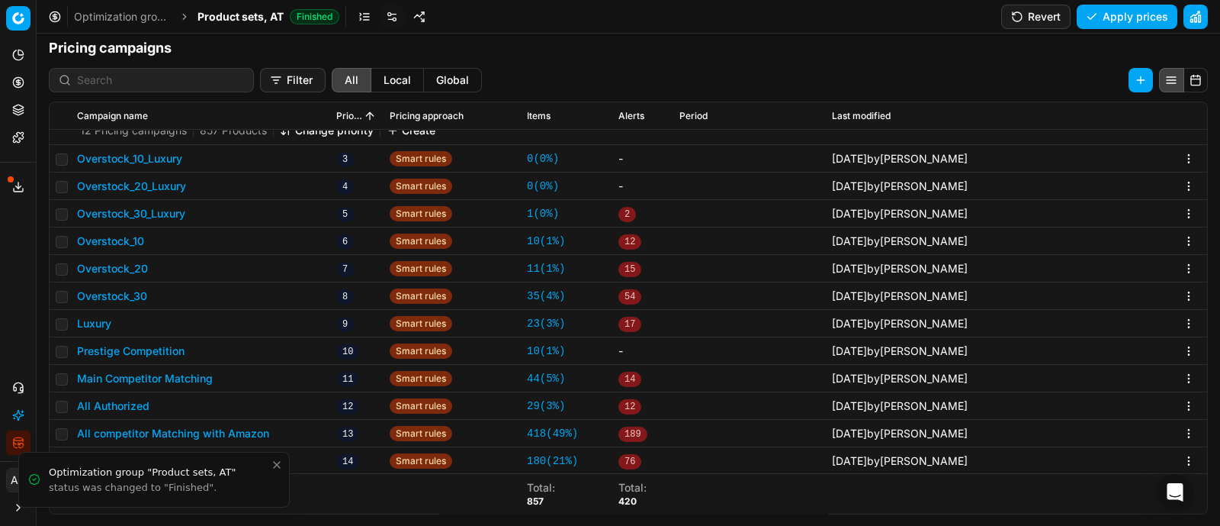
click at [280, 467] on icon "Close toast" at bounding box center [277, 464] width 6 height 6
click at [187, 461] on button "All competitor Matching" at bounding box center [138, 460] width 123 height 15
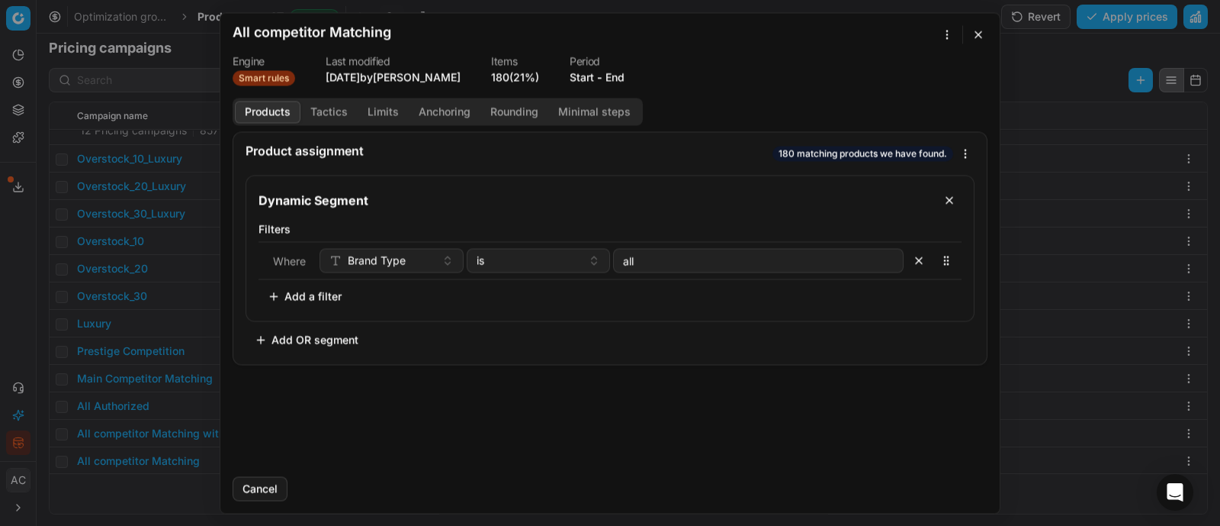
click at [342, 114] on button "Tactics" at bounding box center [329, 112] width 57 height 22
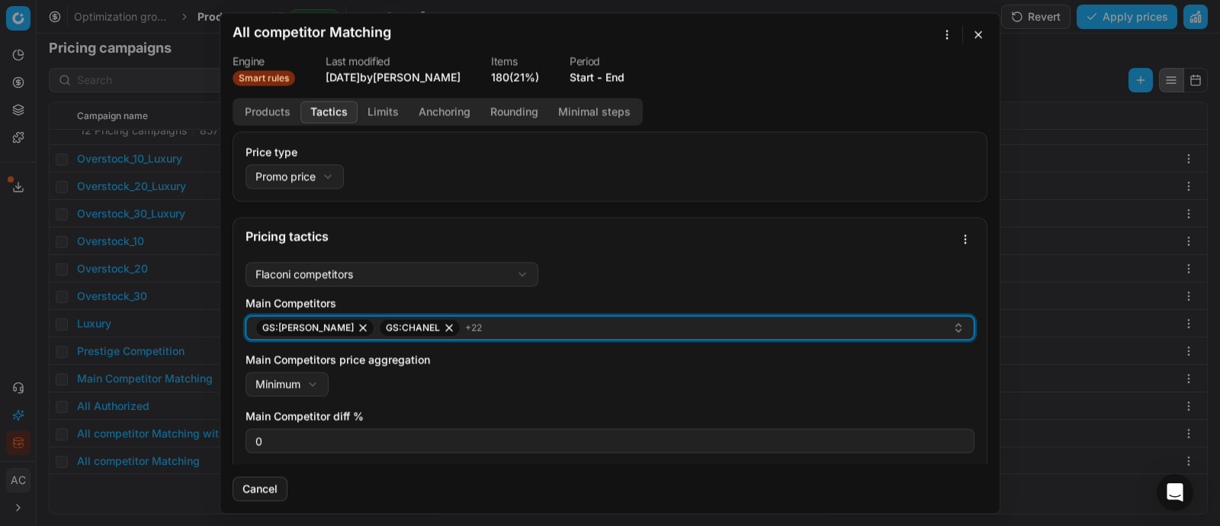
click at [519, 330] on div "GS:[PERSON_NAME]:CHANEL + 22" at bounding box center [604, 327] width 697 height 18
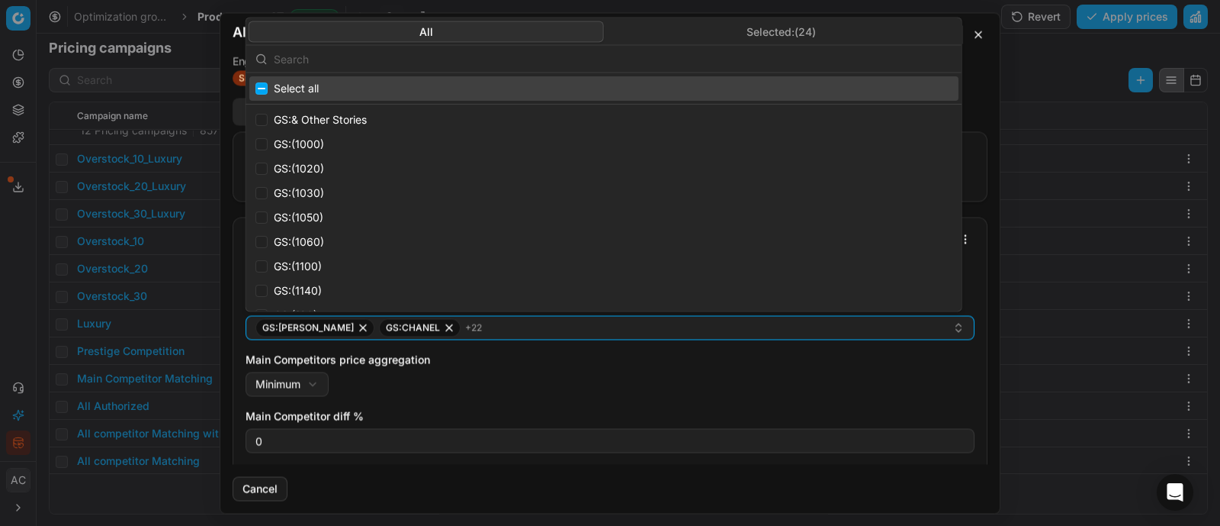
click at [458, 56] on input "text" at bounding box center [613, 58] width 679 height 31
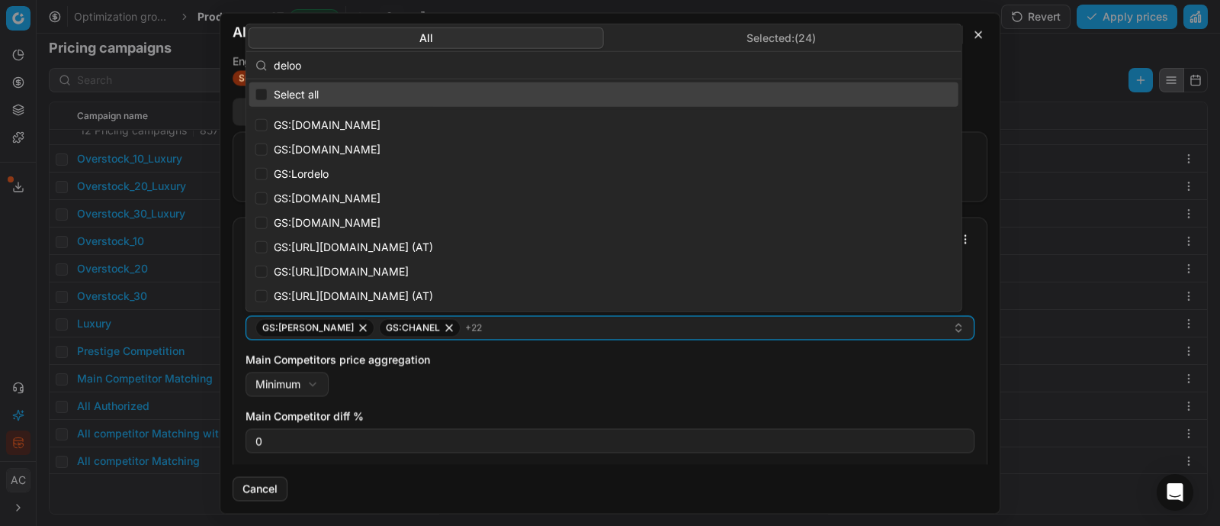
type input "deloox"
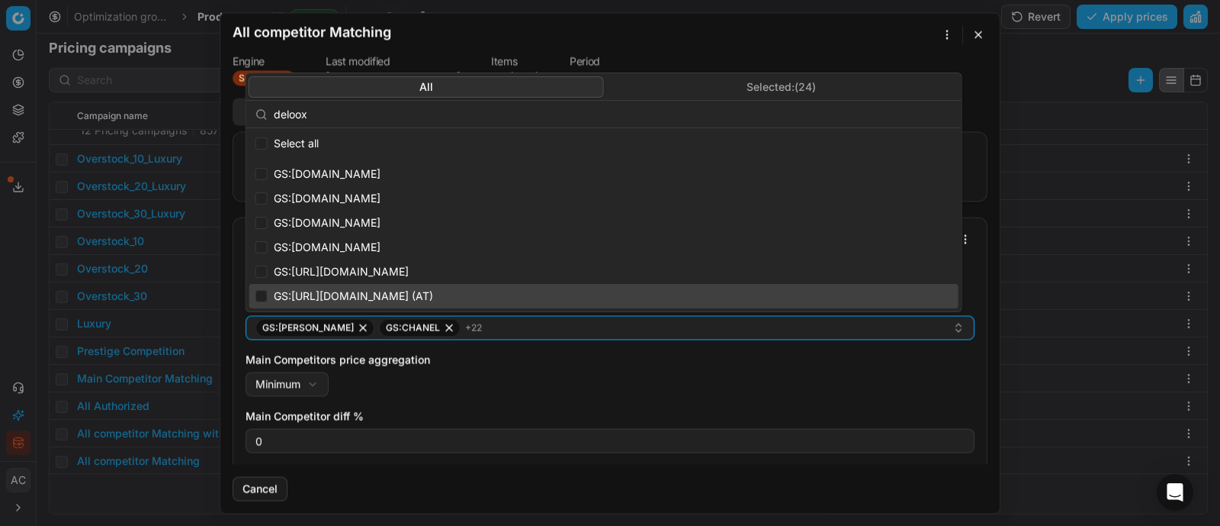
click at [565, 374] on div "Main Competitors price aggregation Minimum Minimum Maximum" at bounding box center [610, 374] width 729 height 44
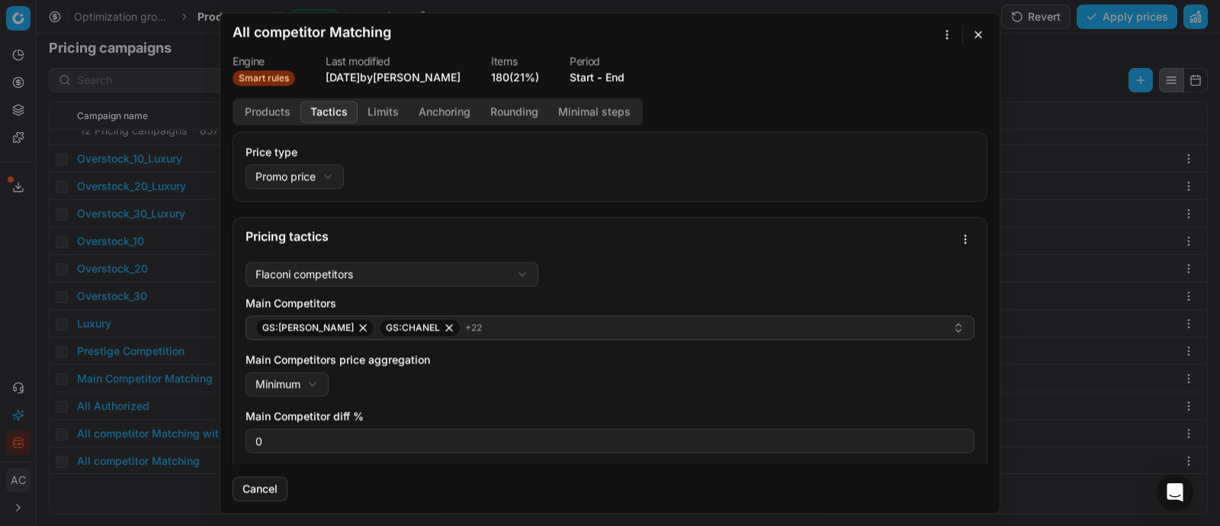
scroll to position [250, 0]
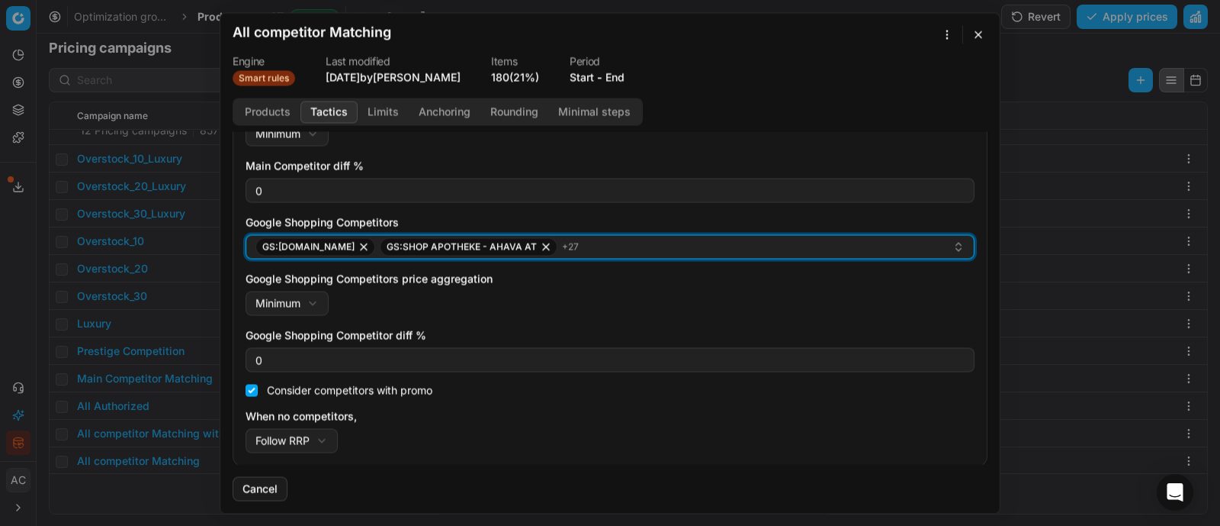
click at [618, 249] on div "GS:[DOMAIN_NAME] GS:SHOP APOTHEKE - AHAVA AT + 27" at bounding box center [604, 246] width 697 height 18
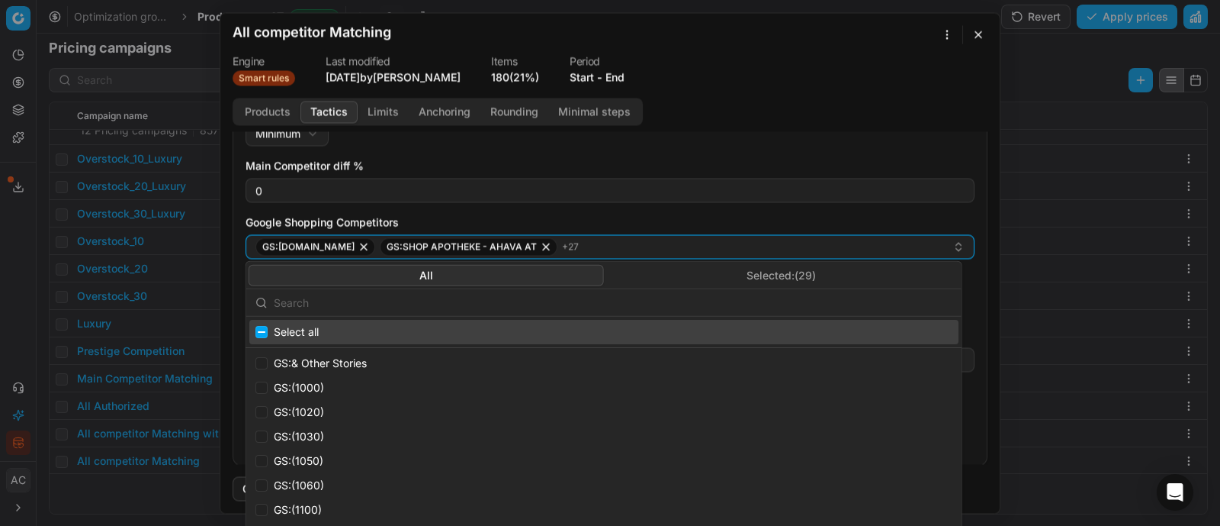
click at [593, 311] on input "text" at bounding box center [613, 302] width 679 height 31
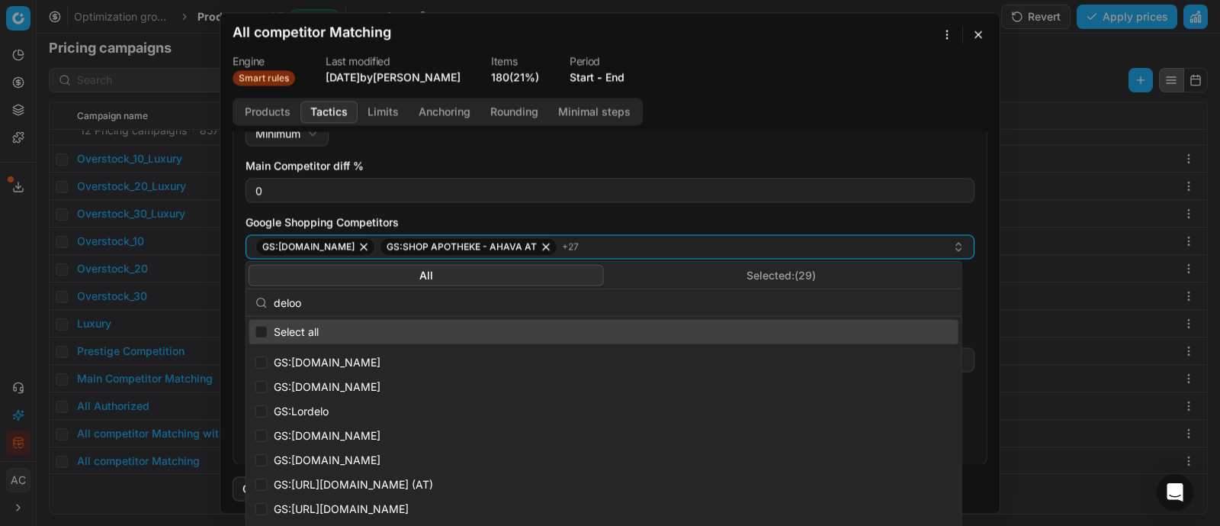
type input "deloox"
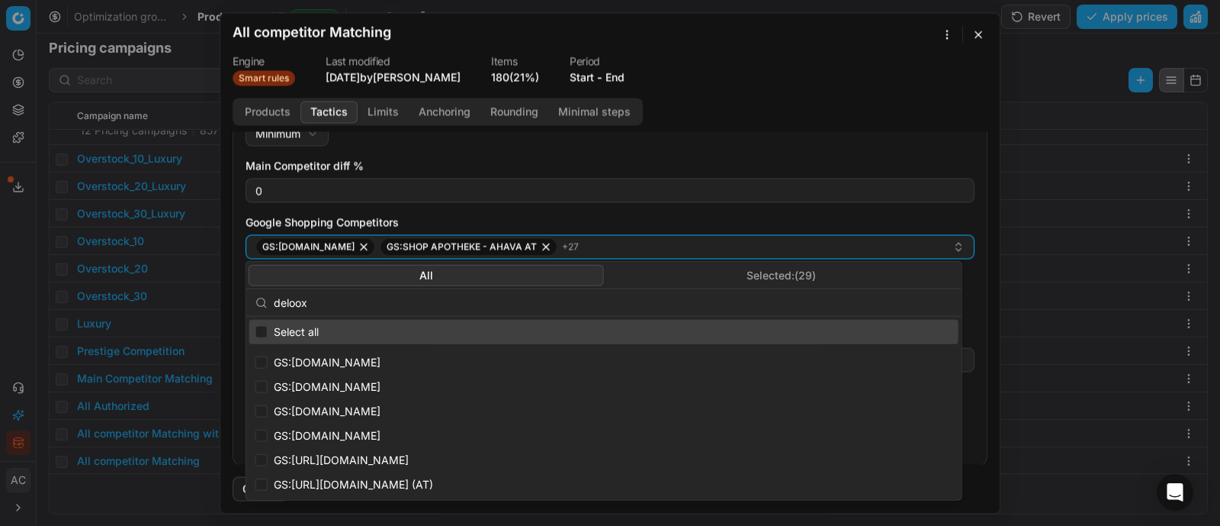
click at [980, 31] on button "button" at bounding box center [978, 34] width 18 height 18
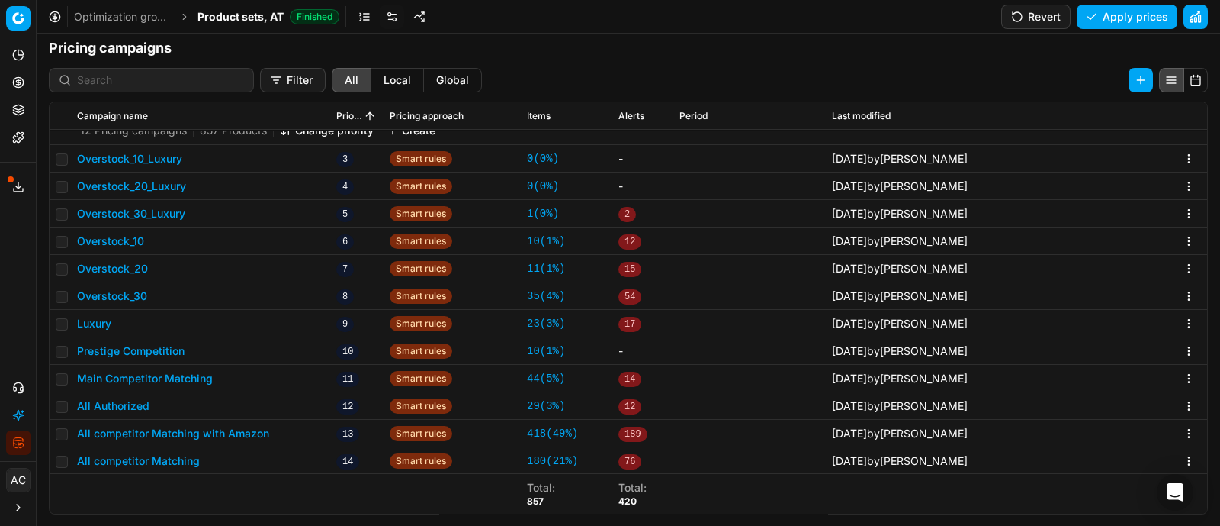
click at [172, 455] on button "All competitor Matching" at bounding box center [138, 460] width 123 height 15
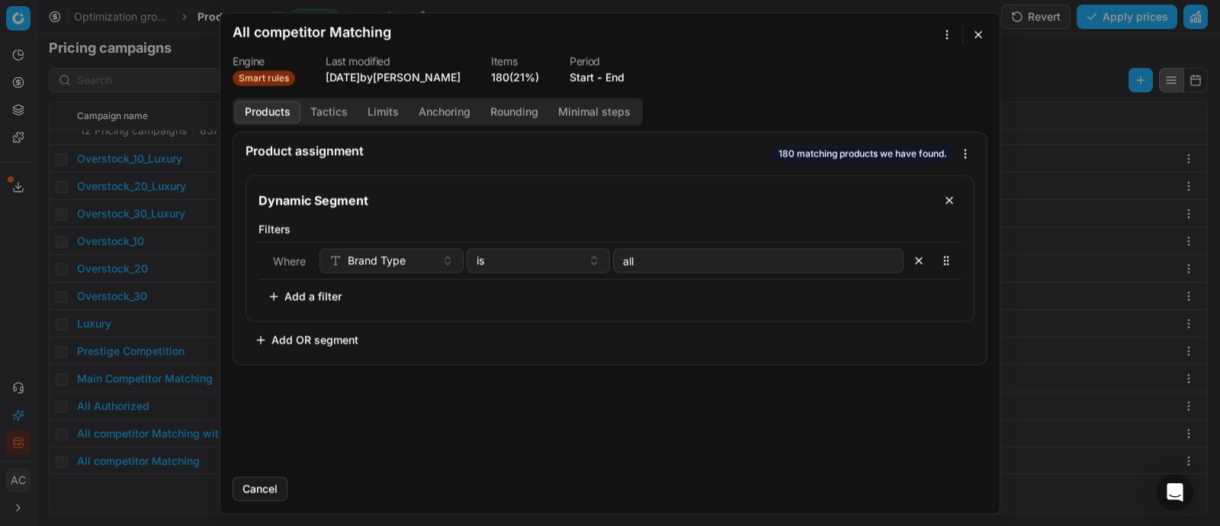
click at [973, 34] on button "button" at bounding box center [978, 34] width 18 height 18
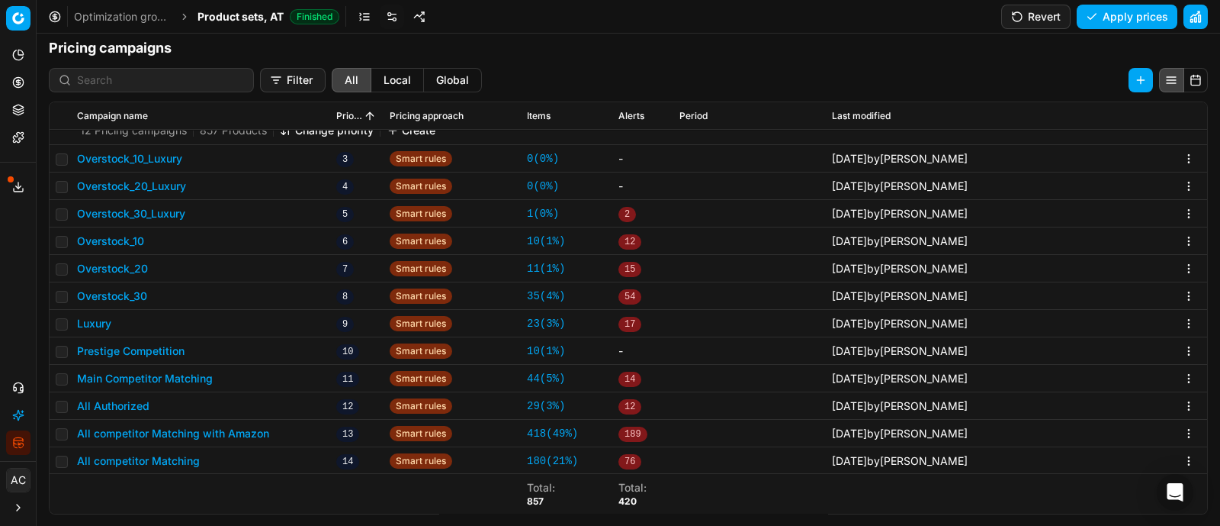
click at [220, 427] on button "All competitor Matching with Amazon" at bounding box center [173, 433] width 192 height 15
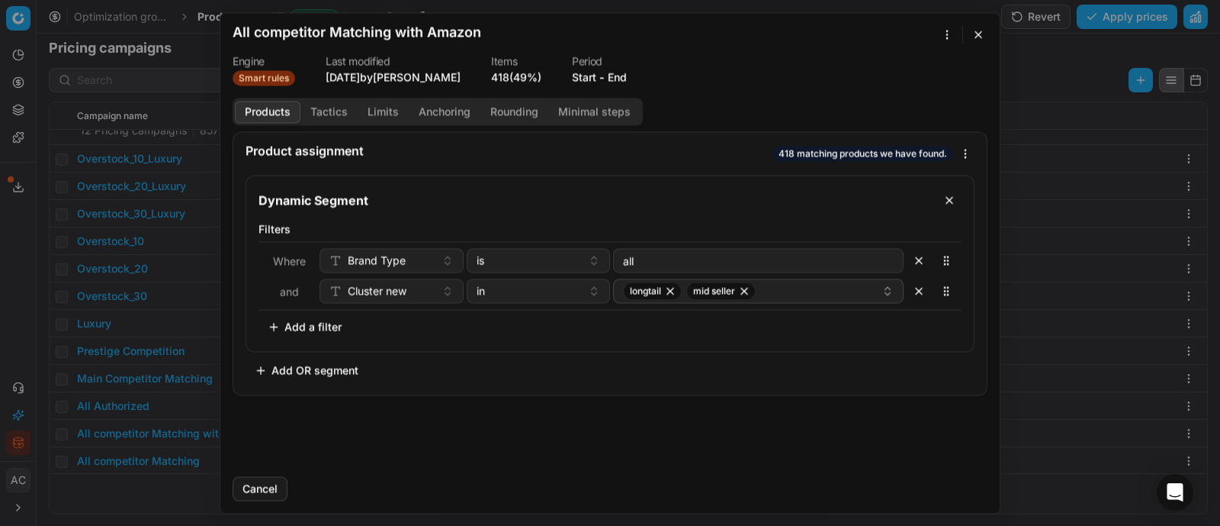
click at [329, 109] on button "Tactics" at bounding box center [329, 112] width 57 height 22
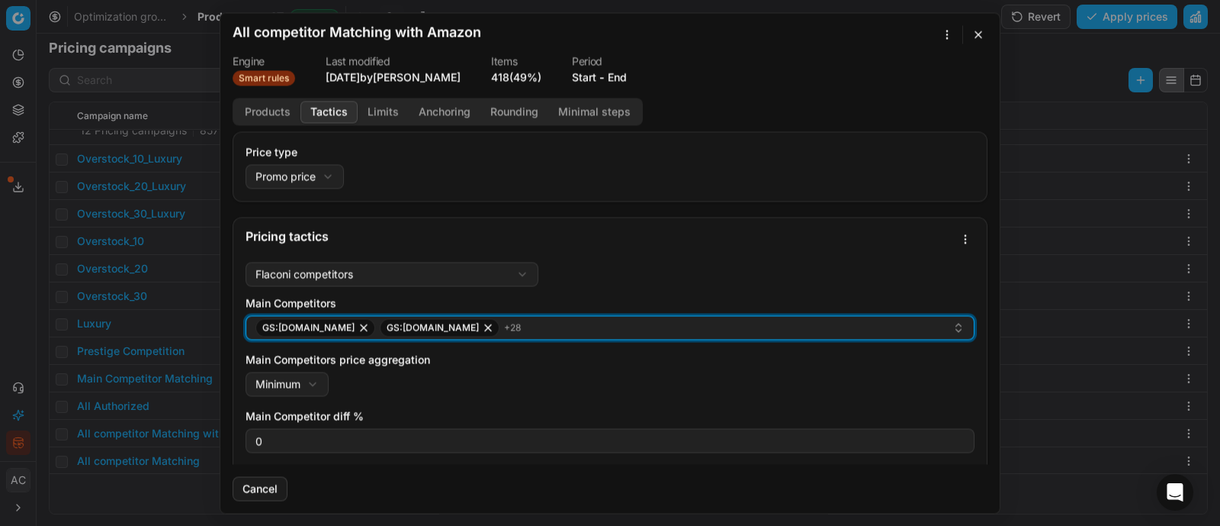
click at [496, 333] on div "GS:[DOMAIN_NAME] GS:[DOMAIN_NAME] + 28" at bounding box center [604, 327] width 697 height 18
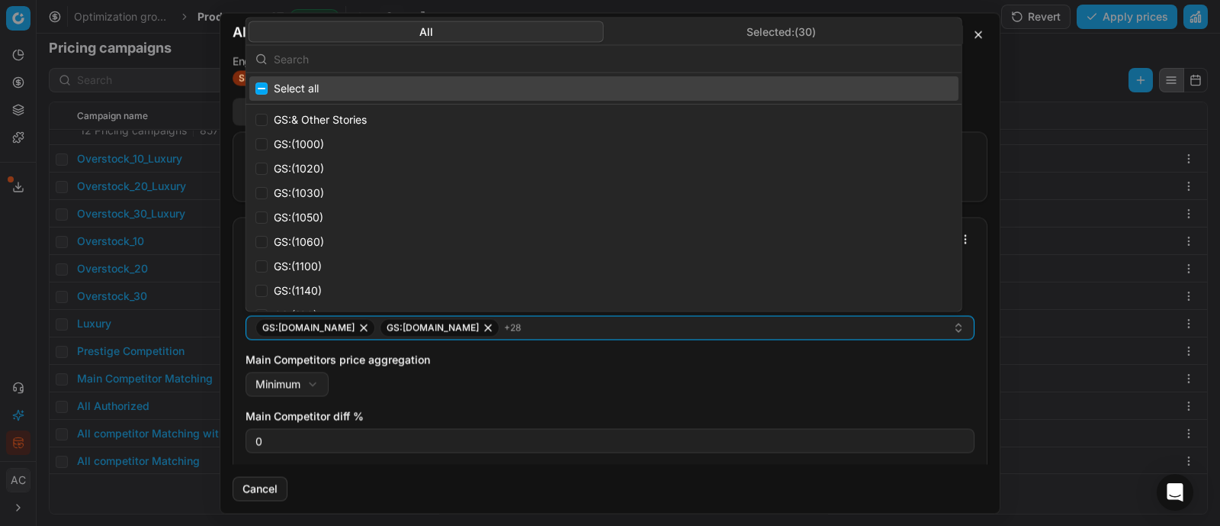
click at [472, 51] on input "text" at bounding box center [613, 58] width 679 height 31
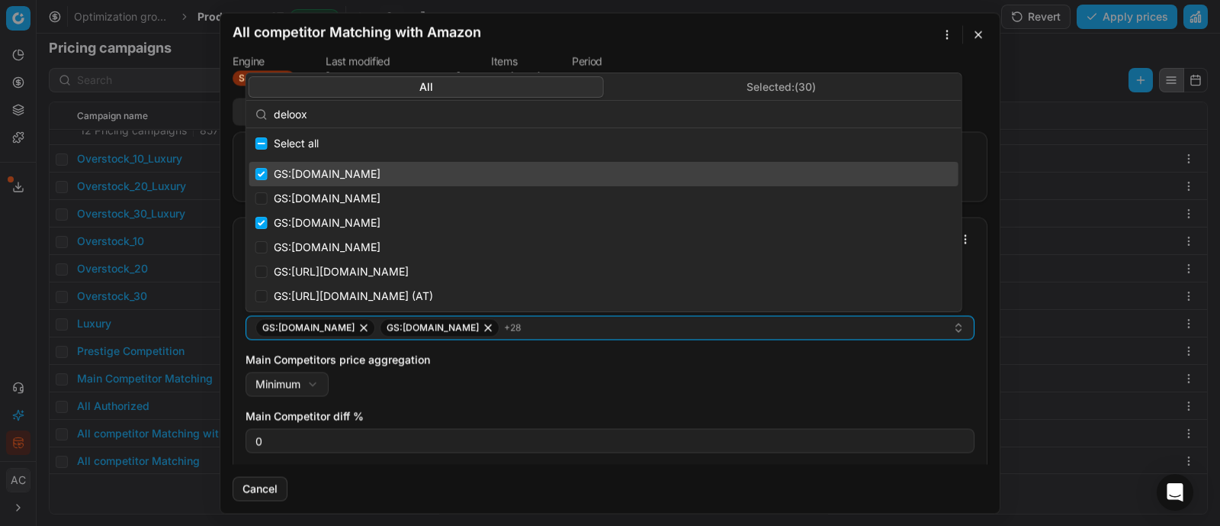
type input "deloox"
click at [261, 169] on input "Suggestions" at bounding box center [262, 174] width 12 height 12
checkbox input "false"
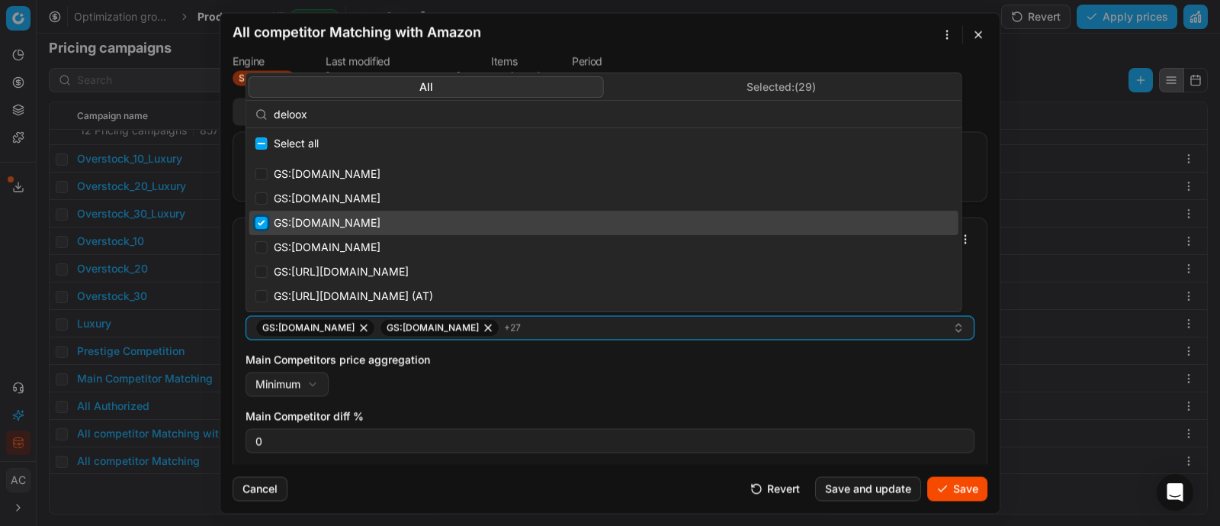
click at [257, 220] on input "Suggestions" at bounding box center [262, 223] width 12 height 12
checkbox input "false"
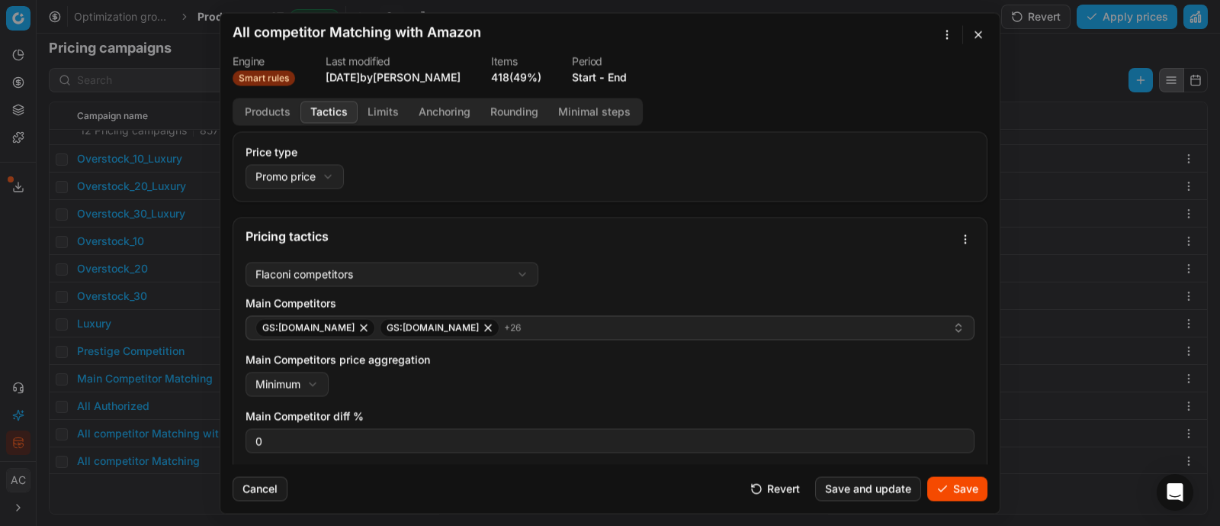
click at [947, 490] on button "Save" at bounding box center [958, 488] width 60 height 24
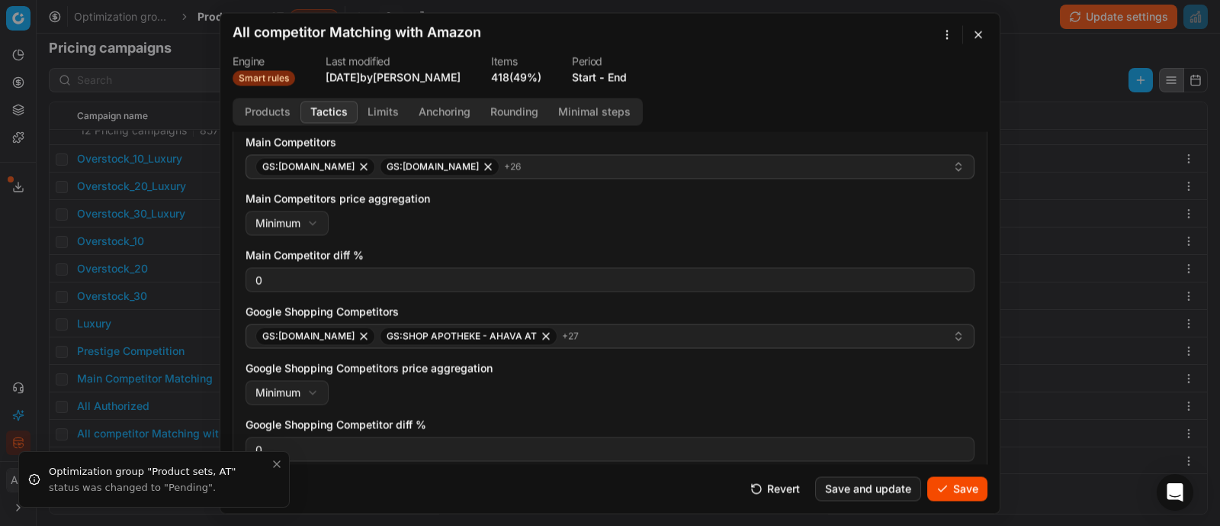
scroll to position [162, 0]
click at [960, 490] on button "Save" at bounding box center [958, 488] width 60 height 24
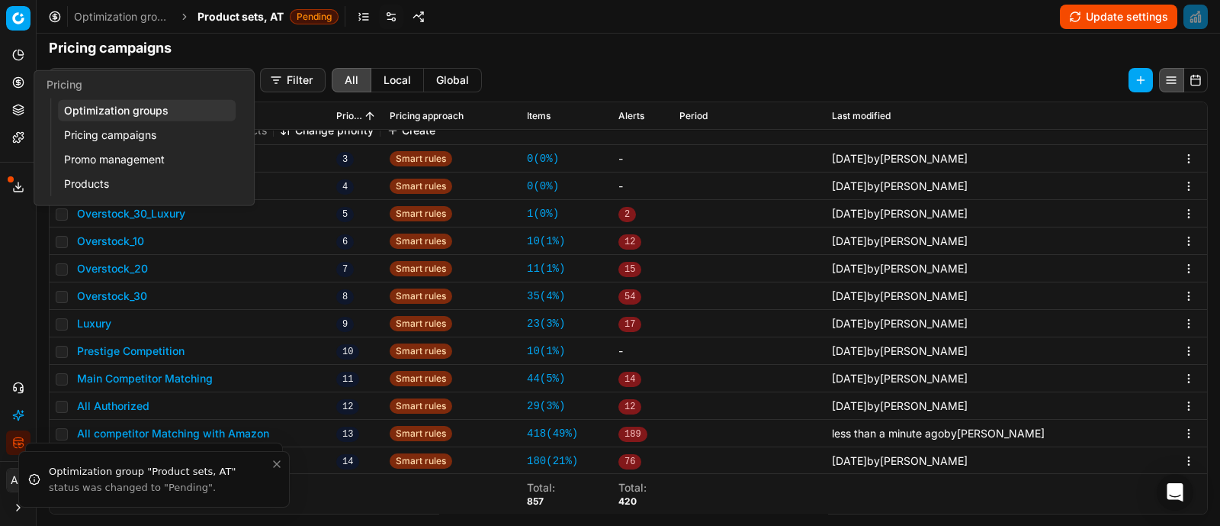
click at [14, 85] on circle at bounding box center [18, 82] width 10 height 10
click at [95, 111] on link "Optimization groups" at bounding box center [147, 110] width 178 height 21
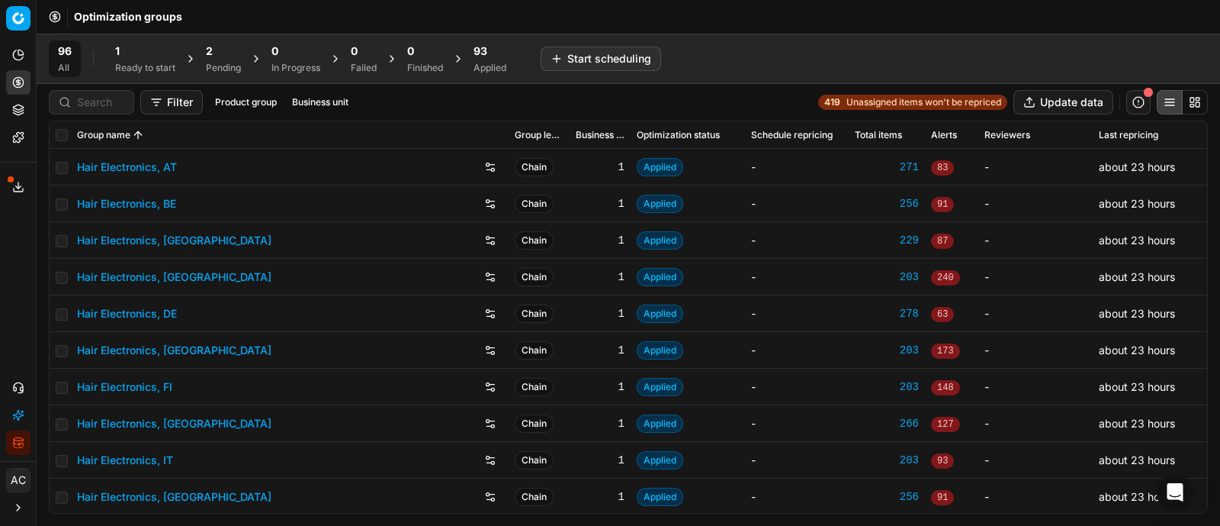
click at [214, 53] on div "2" at bounding box center [223, 50] width 35 height 15
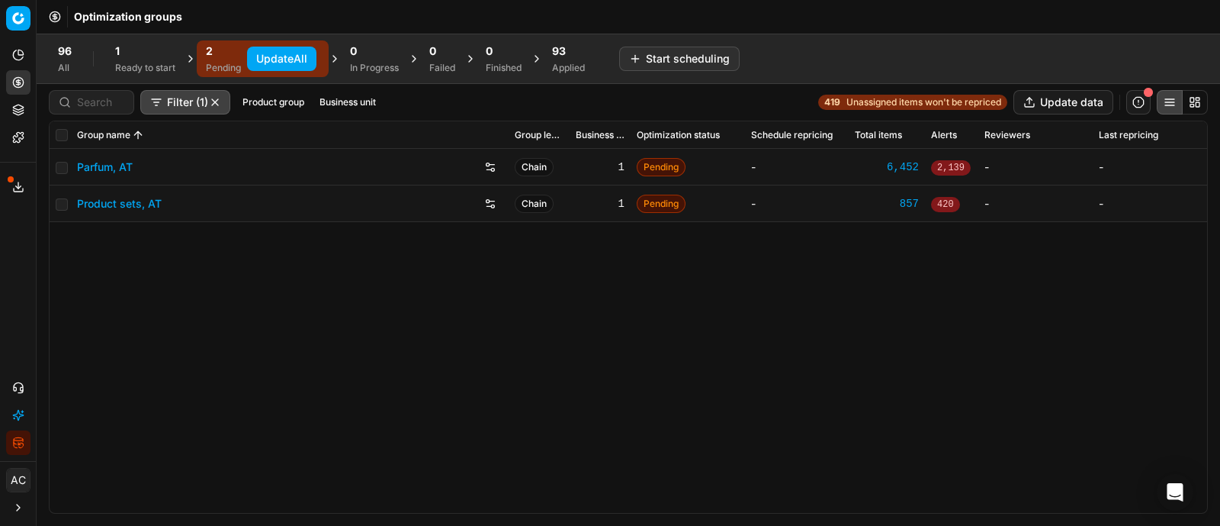
click at [272, 55] on button "Update All" at bounding box center [281, 59] width 69 height 24
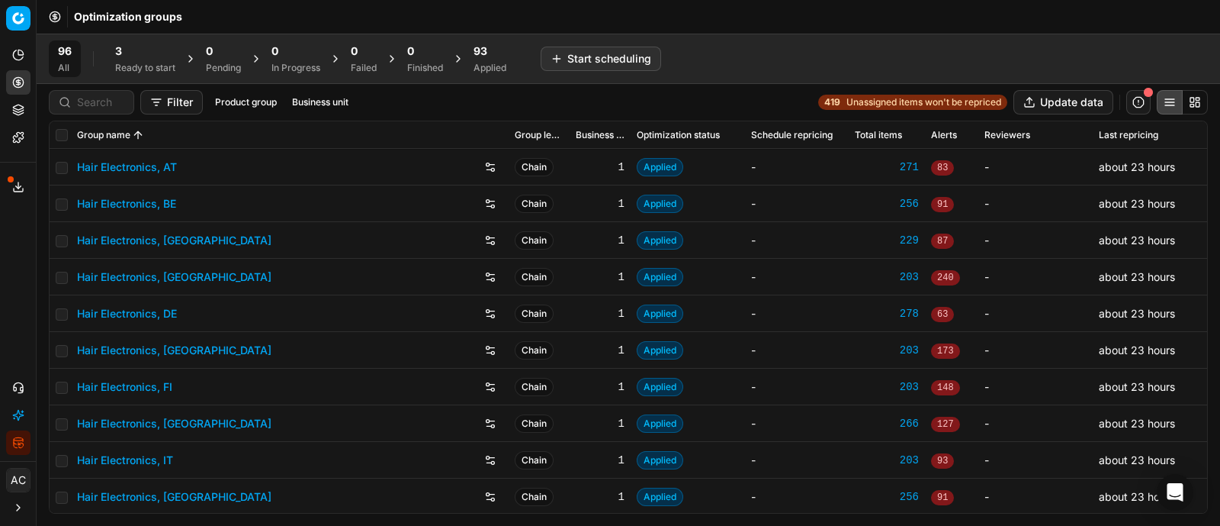
click at [1016, 26] on div "Optimization groups" at bounding box center [629, 17] width 1184 height 34
